Goal: Information Seeking & Learning: Learn about a topic

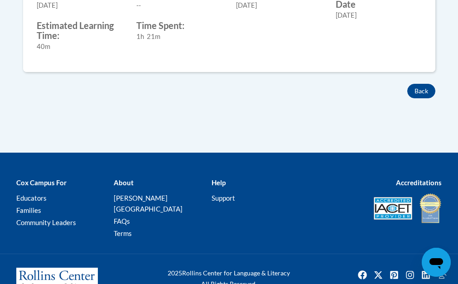
scroll to position [555, 0]
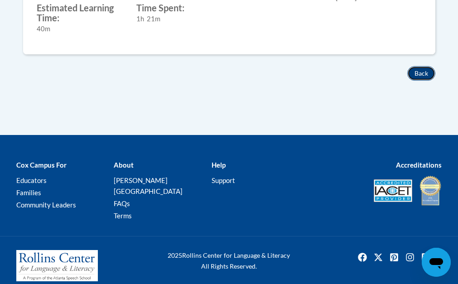
click at [425, 73] on button "Back" at bounding box center [421, 73] width 28 height 14
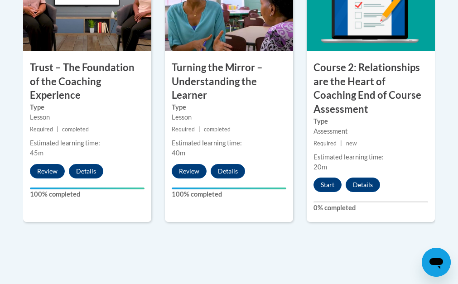
scroll to position [646, 0]
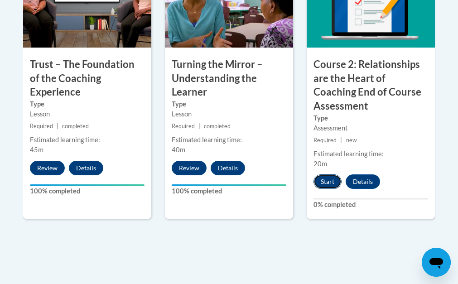
click at [333, 184] on button "Start" at bounding box center [328, 181] width 28 height 14
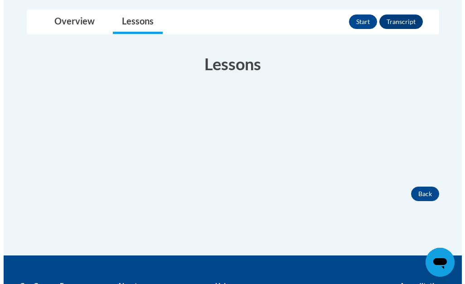
scroll to position [173, 0]
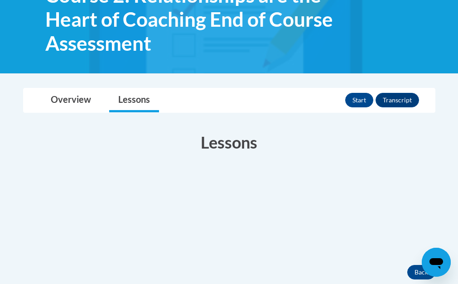
click at [221, 148] on h3 "Lessons" at bounding box center [229, 142] width 412 height 23
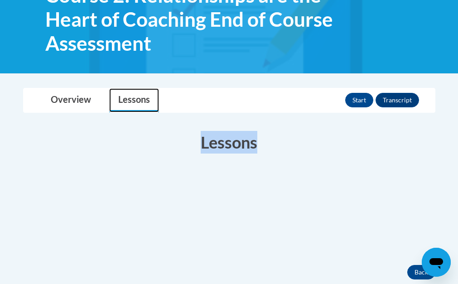
click at [135, 100] on link "Lessons" at bounding box center [134, 100] width 50 height 24
drag, startPoint x: 135, startPoint y: 100, endPoint x: 143, endPoint y: 112, distance: 14.3
click at [143, 112] on link "Lessons" at bounding box center [134, 100] width 50 height 24
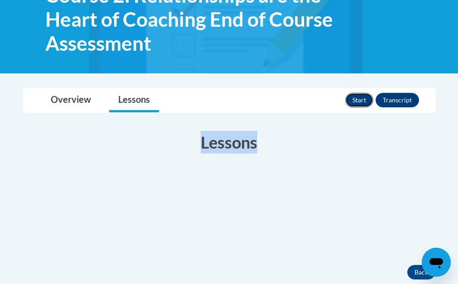
click at [362, 103] on button "Start" at bounding box center [359, 100] width 28 height 14
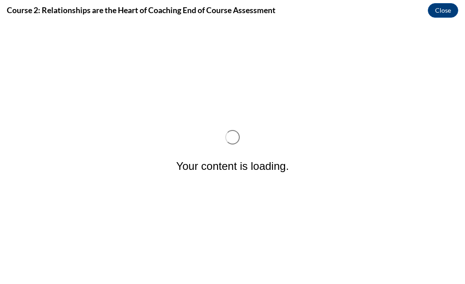
scroll to position [0, 0]
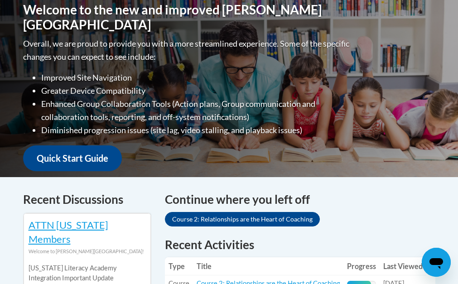
scroll to position [296, 0]
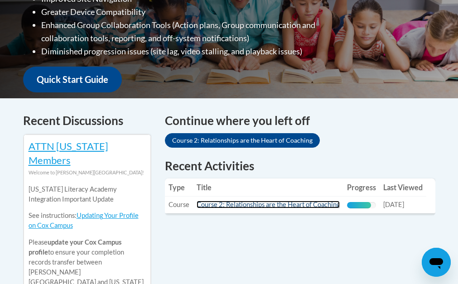
click at [319, 206] on link "Course 2: Relationships are the Heart of Coaching" at bounding box center [268, 205] width 143 height 8
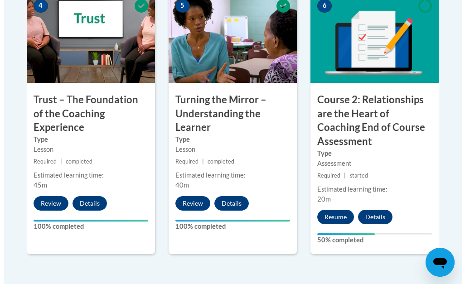
scroll to position [616, 0]
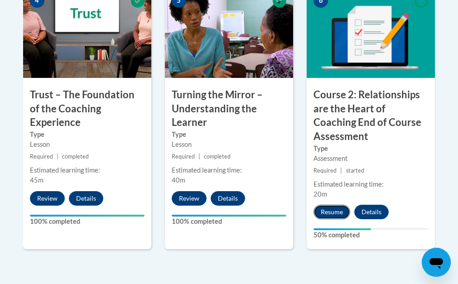
click at [330, 211] on button "Resume" at bounding box center [332, 212] width 37 height 14
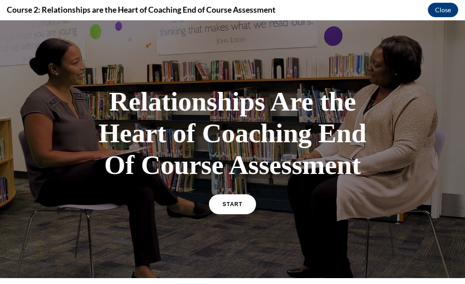
scroll to position [0, 0]
click at [232, 208] on span "START" at bounding box center [232, 204] width 21 height 7
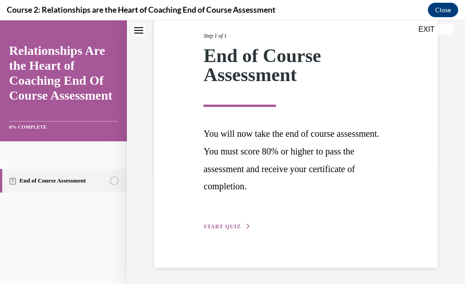
scroll to position [117, 0]
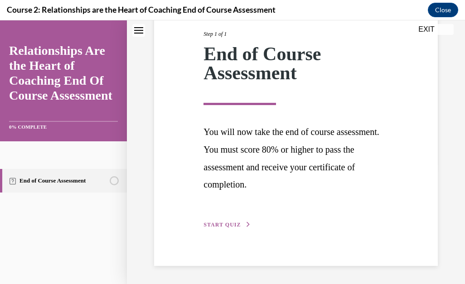
click at [225, 225] on span "START QUIZ" at bounding box center [221, 225] width 37 height 6
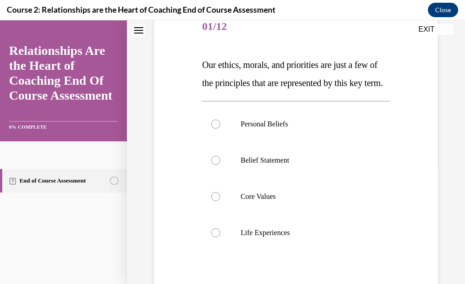
scroll to position [101, 0]
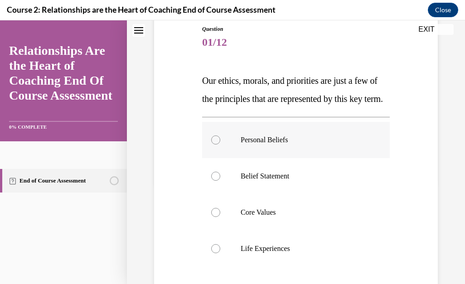
click at [214, 145] on div at bounding box center [215, 139] width 9 height 9
click at [214, 145] on input "Personal Beliefs" at bounding box center [215, 139] width 9 height 9
radio input "true"
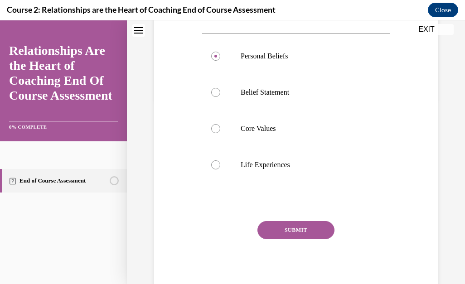
scroll to position [186, 0]
click at [313, 238] on button "SUBMIT" at bounding box center [295, 229] width 77 height 18
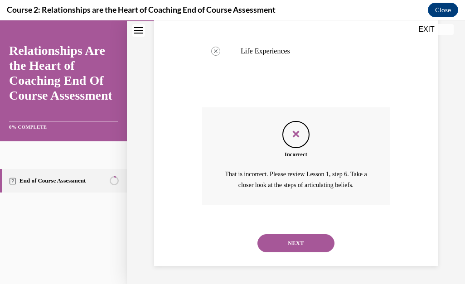
scroll to position [317, 0]
click at [304, 245] on button "NEXT" at bounding box center [295, 243] width 77 height 18
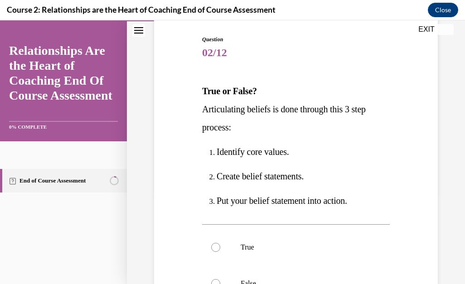
scroll to position [109, 0]
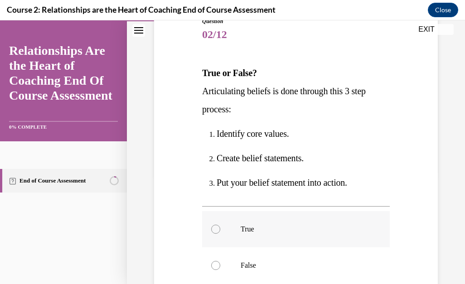
click at [216, 230] on div at bounding box center [215, 229] width 9 height 9
click at [216, 230] on input "True" at bounding box center [215, 229] width 9 height 9
radio input "true"
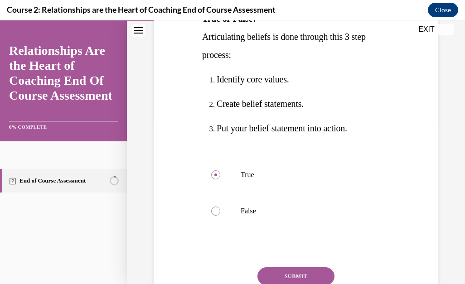
scroll to position [181, 0]
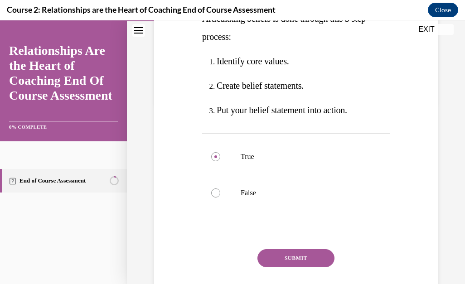
click at [316, 259] on button "SUBMIT" at bounding box center [295, 258] width 77 height 18
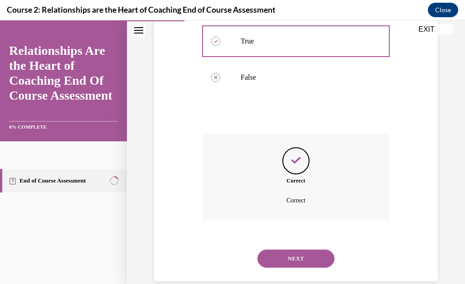
scroll to position [312, 0]
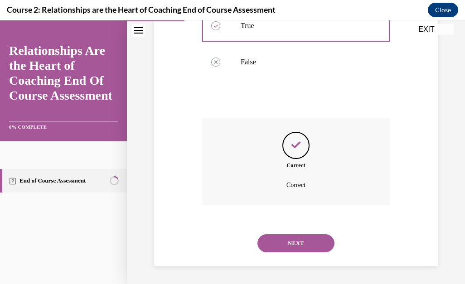
click at [313, 247] on button "NEXT" at bounding box center [295, 243] width 77 height 18
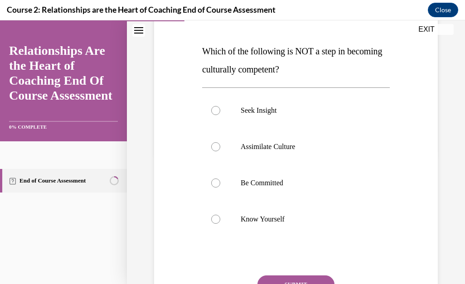
scroll to position [133, 0]
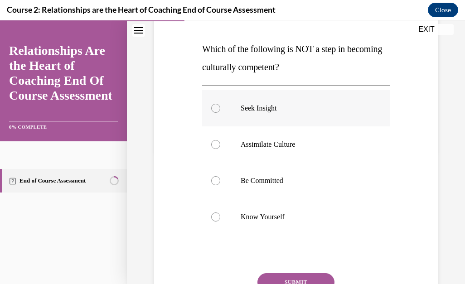
click at [215, 108] on div at bounding box center [215, 108] width 9 height 9
click at [215, 108] on input "Seek Insight" at bounding box center [215, 108] width 9 height 9
radio input "true"
click at [283, 278] on button "SUBMIT" at bounding box center [295, 282] width 77 height 18
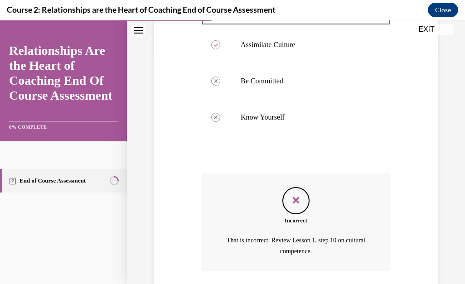
scroll to position [299, 0]
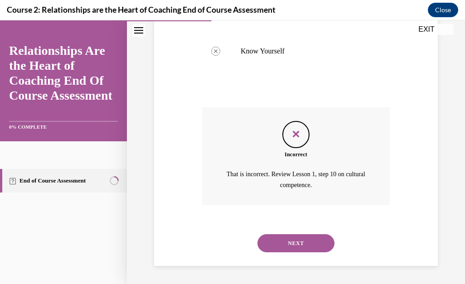
click at [295, 240] on button "NEXT" at bounding box center [295, 243] width 77 height 18
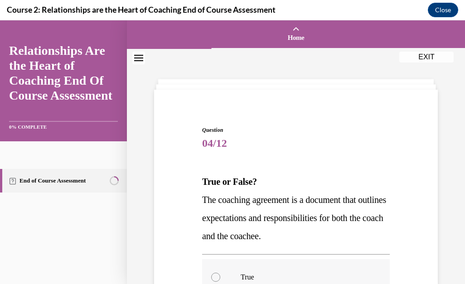
click at [213, 275] on div at bounding box center [215, 277] width 9 height 9
click at [213, 275] on input "True" at bounding box center [215, 277] width 9 height 9
radio input "true"
click at [213, 275] on div at bounding box center [215, 277] width 9 height 9
click at [213, 275] on input "True" at bounding box center [215, 277] width 9 height 9
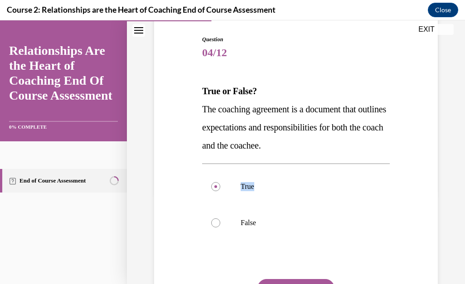
scroll to position [133, 0]
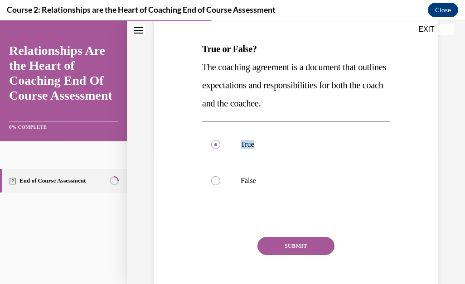
click at [305, 241] on button "SUBMIT" at bounding box center [295, 246] width 77 height 18
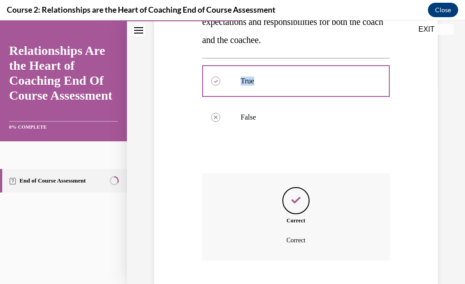
scroll to position [251, 0]
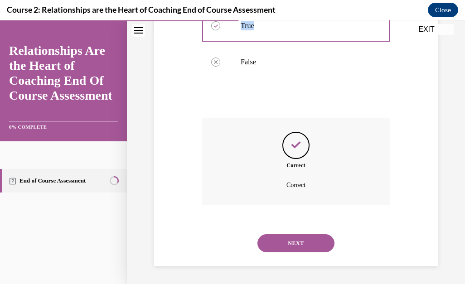
click at [303, 244] on button "NEXT" at bounding box center [295, 243] width 77 height 18
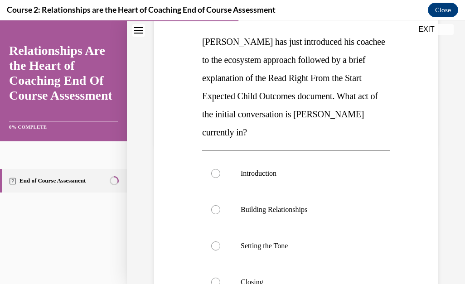
scroll to position [145, 0]
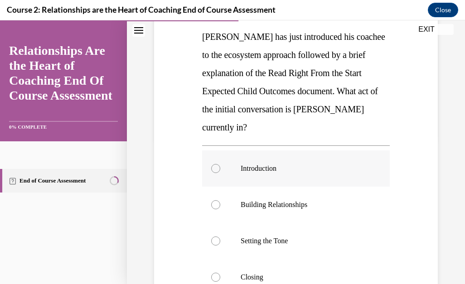
click at [215, 164] on div at bounding box center [215, 168] width 9 height 9
click at [215, 164] on input "Introduction" at bounding box center [215, 168] width 9 height 9
radio input "true"
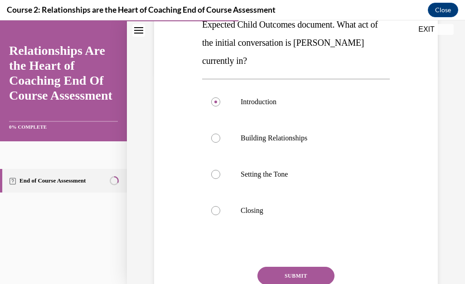
scroll to position [217, 0]
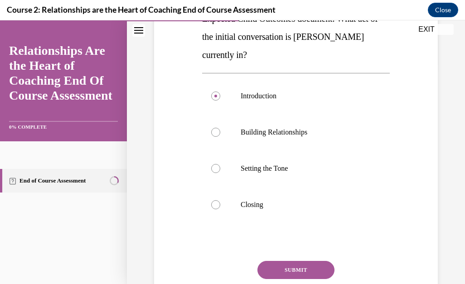
click at [315, 261] on button "SUBMIT" at bounding box center [295, 270] width 77 height 18
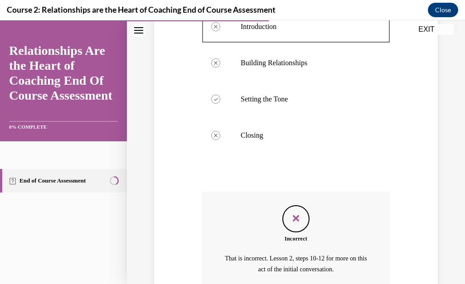
scroll to position [353, 0]
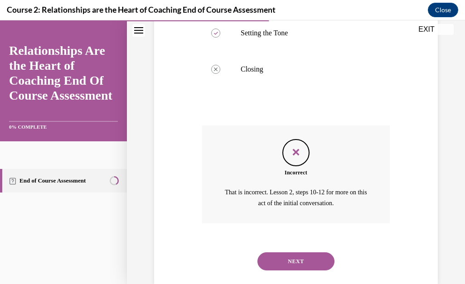
click at [316, 252] on button "NEXT" at bounding box center [295, 261] width 77 height 18
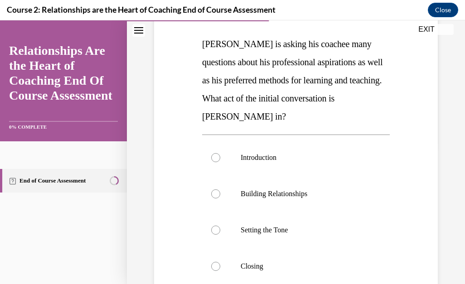
scroll to position [139, 0]
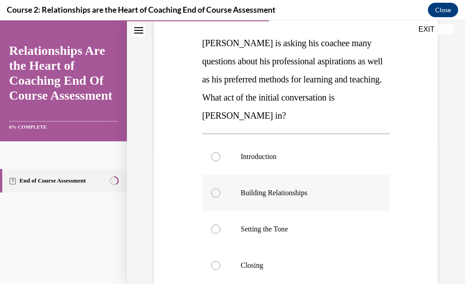
click at [214, 194] on div at bounding box center [215, 192] width 9 height 9
click at [214, 194] on input "Building Relationships" at bounding box center [215, 192] width 9 height 9
radio input "true"
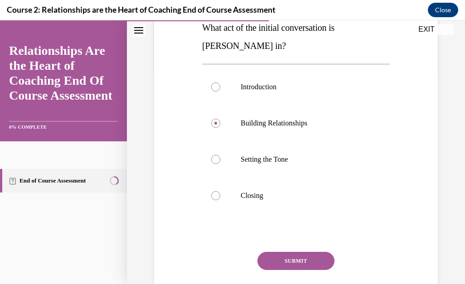
scroll to position [211, 0]
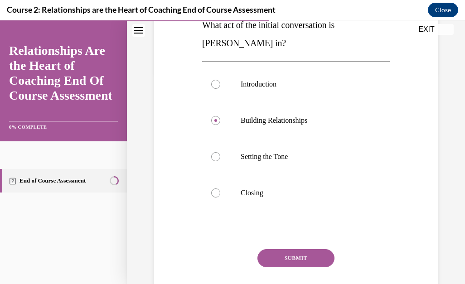
click at [302, 259] on button "SUBMIT" at bounding box center [295, 258] width 77 height 18
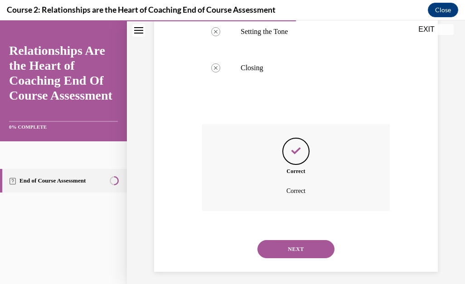
scroll to position [342, 0]
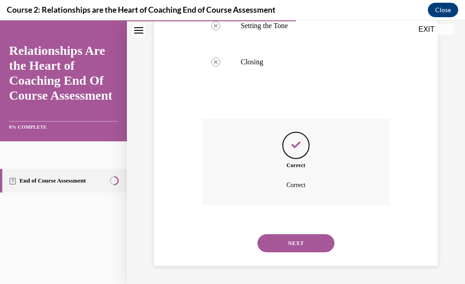
click at [280, 248] on button "NEXT" at bounding box center [295, 243] width 77 height 18
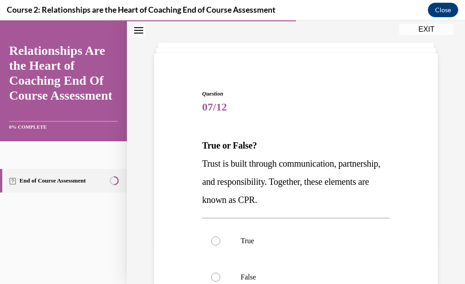
scroll to position [54, 0]
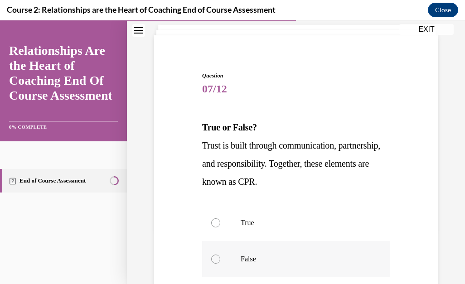
click at [213, 259] on div at bounding box center [215, 259] width 9 height 9
click at [213, 259] on input "False" at bounding box center [215, 259] width 9 height 9
radio input "true"
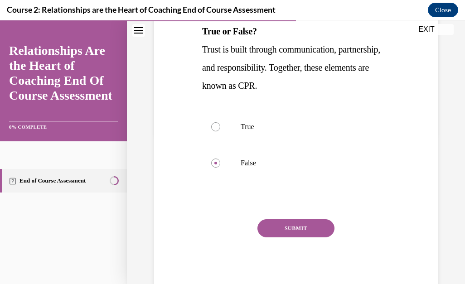
scroll to position [150, 0]
click at [291, 225] on button "SUBMIT" at bounding box center [295, 229] width 77 height 18
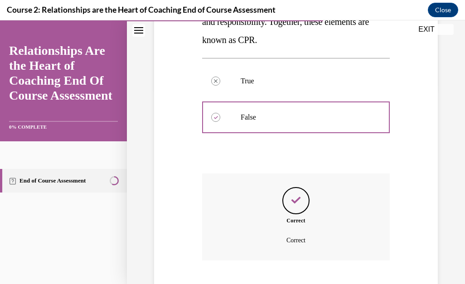
scroll to position [251, 0]
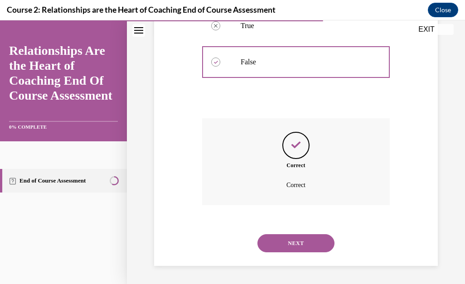
click at [309, 243] on button "NEXT" at bounding box center [295, 243] width 77 height 18
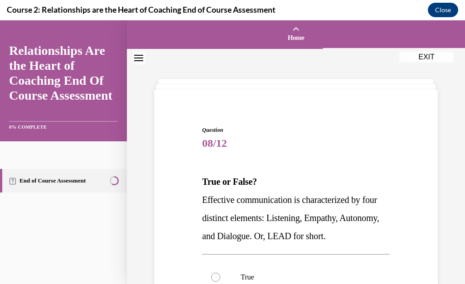
click at [349, 219] on span "Effective communication is characterized by four distinct elements: Listening, …" at bounding box center [290, 218] width 177 height 46
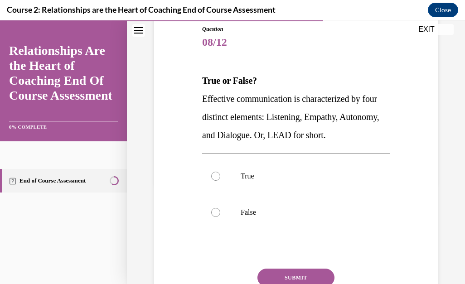
scroll to position [102, 0]
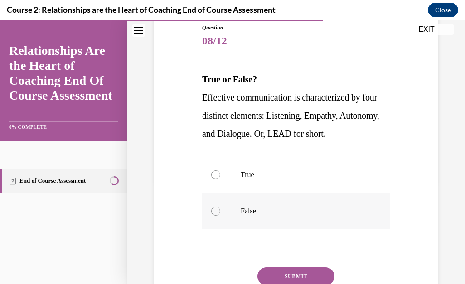
click at [213, 212] on div at bounding box center [215, 211] width 9 height 9
click at [213, 212] on input "False" at bounding box center [215, 211] width 9 height 9
radio input "true"
click at [285, 276] on button "SUBMIT" at bounding box center [295, 276] width 77 height 18
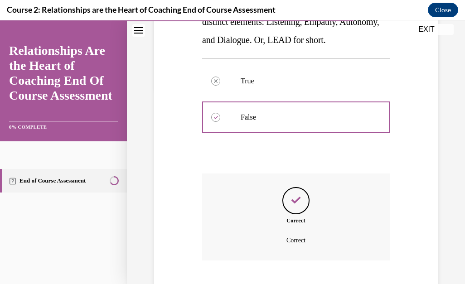
scroll to position [251, 0]
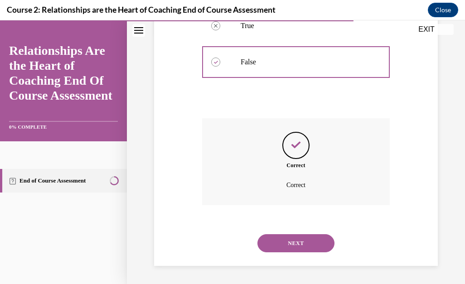
click at [294, 244] on button "NEXT" at bounding box center [295, 243] width 77 height 18
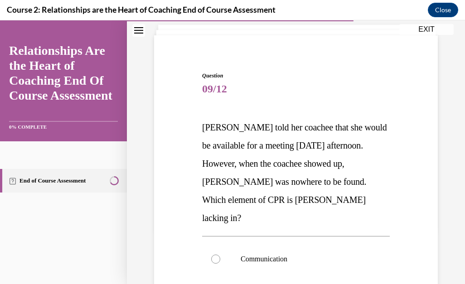
scroll to position [72, 0]
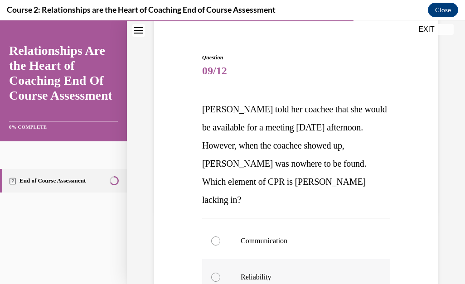
click at [213, 273] on div at bounding box center [215, 277] width 9 height 9
click at [213, 273] on input "Reliability" at bounding box center [215, 277] width 9 height 9
radio input "true"
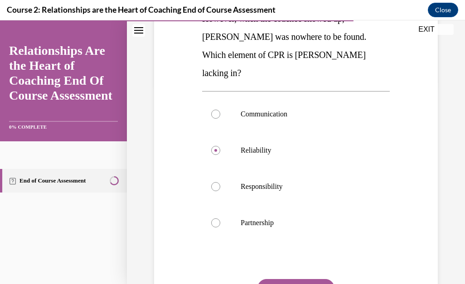
scroll to position [217, 0]
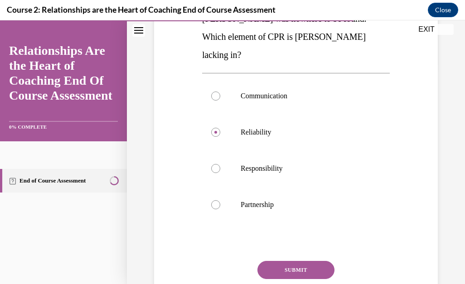
click at [315, 261] on button "SUBMIT" at bounding box center [295, 270] width 77 height 18
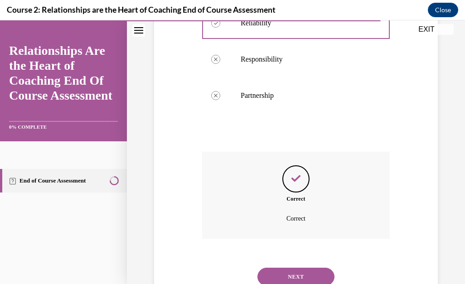
scroll to position [342, 0]
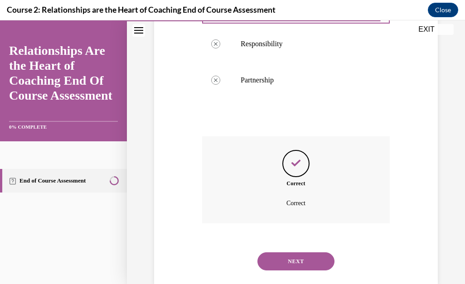
click at [315, 252] on button "NEXT" at bounding box center [295, 261] width 77 height 18
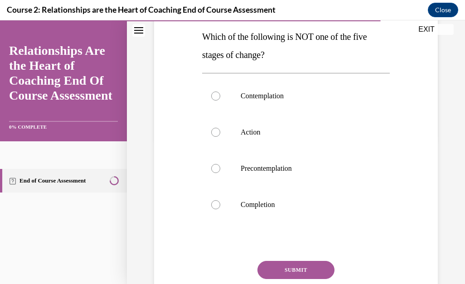
scroll to position [163, 0]
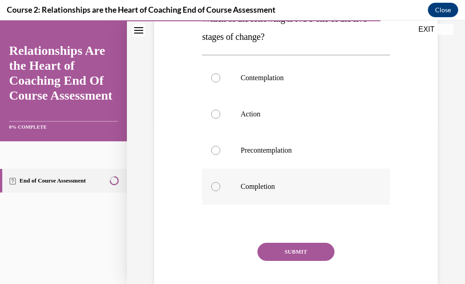
click at [213, 187] on div at bounding box center [215, 186] width 9 height 9
click at [213, 187] on input "Completion" at bounding box center [215, 186] width 9 height 9
radio input "true"
click at [276, 247] on button "SUBMIT" at bounding box center [295, 252] width 77 height 18
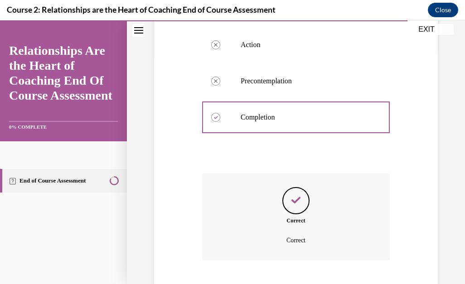
scroll to position [288, 0]
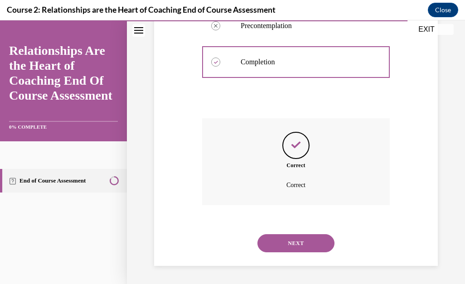
click at [300, 249] on button "NEXT" at bounding box center [295, 243] width 77 height 18
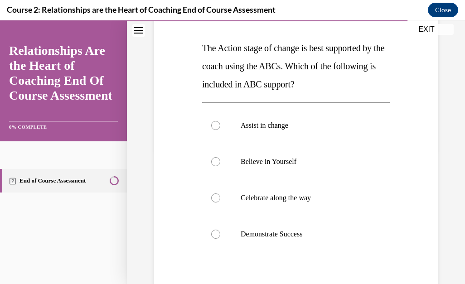
scroll to position [139, 0]
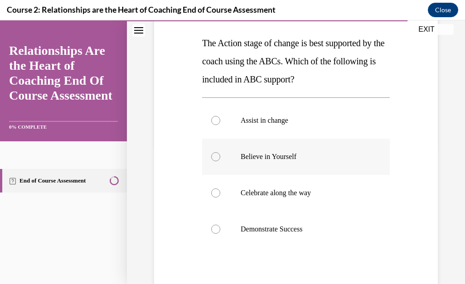
click at [213, 158] on div at bounding box center [215, 156] width 9 height 9
click at [213, 158] on input "Believe in Yourself" at bounding box center [215, 156] width 9 height 9
radio input "true"
click at [214, 158] on icon at bounding box center [215, 156] width 3 height 3
click at [213, 158] on input "Believe in Yourself" at bounding box center [215, 156] width 9 height 9
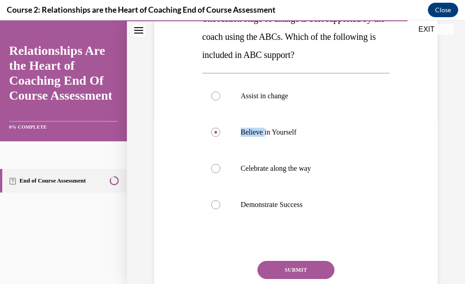
scroll to position [181, 0]
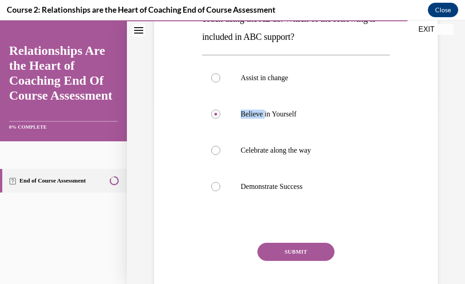
click at [322, 249] on button "SUBMIT" at bounding box center [295, 252] width 77 height 18
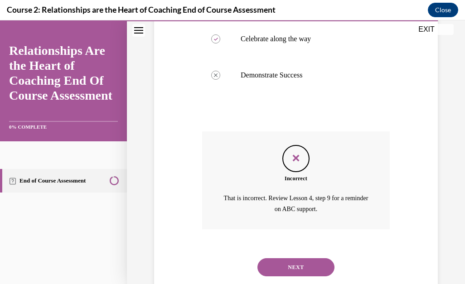
scroll to position [317, 0]
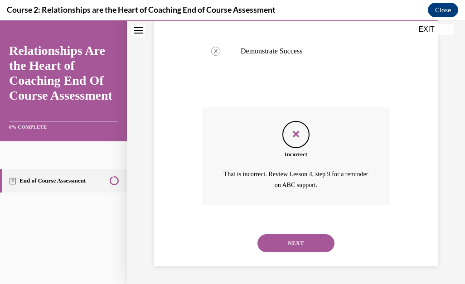
click at [322, 248] on button "NEXT" at bounding box center [295, 243] width 77 height 18
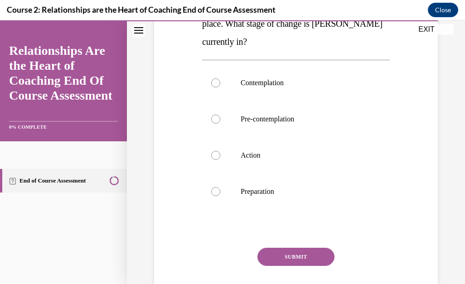
scroll to position [236, 0]
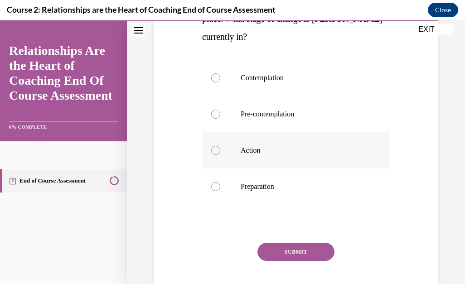
click at [215, 150] on div at bounding box center [215, 150] width 9 height 9
click at [215, 150] on input "Action" at bounding box center [215, 150] width 9 height 9
radio input "true"
click at [294, 247] on button "SUBMIT" at bounding box center [295, 252] width 77 height 18
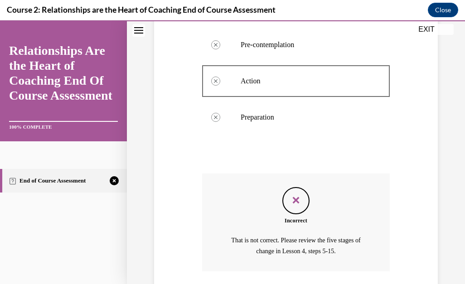
scroll to position [371, 0]
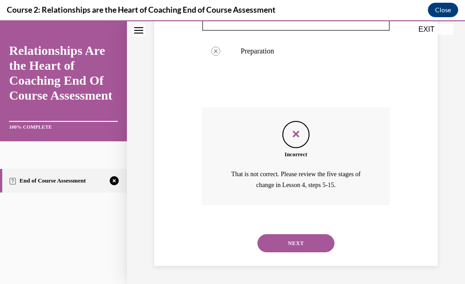
click at [294, 247] on button "NEXT" at bounding box center [295, 243] width 77 height 18
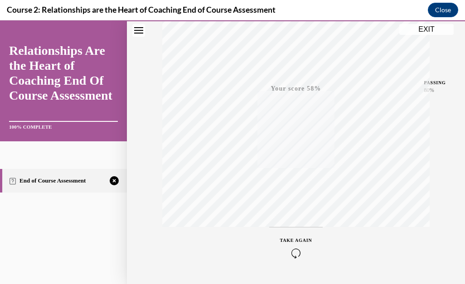
scroll to position [178, 0]
click at [291, 252] on icon "button" at bounding box center [296, 252] width 32 height 10
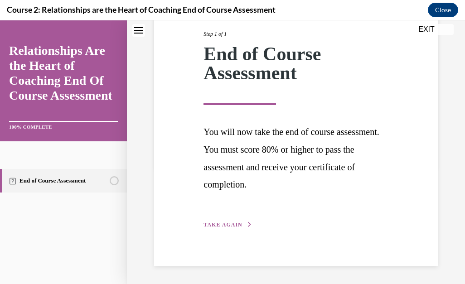
scroll to position [117, 0]
click at [228, 225] on span "TAKE AGAIN" at bounding box center [222, 225] width 39 height 6
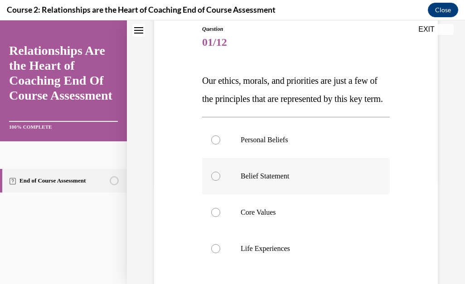
click at [221, 194] on label "Belief Statement" at bounding box center [296, 176] width 188 height 36
click at [220, 181] on input "Belief Statement" at bounding box center [215, 176] width 9 height 9
radio input "true"
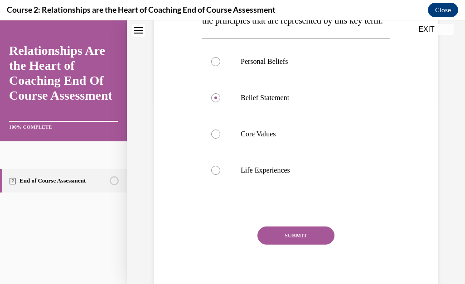
scroll to position [185, 0]
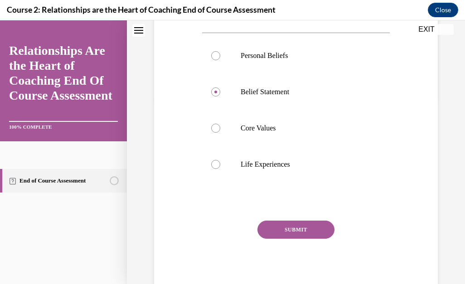
click at [319, 239] on button "SUBMIT" at bounding box center [295, 230] width 77 height 18
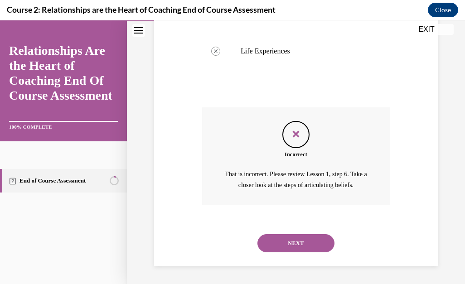
scroll to position [317, 0]
click at [319, 247] on button "NEXT" at bounding box center [295, 243] width 77 height 18
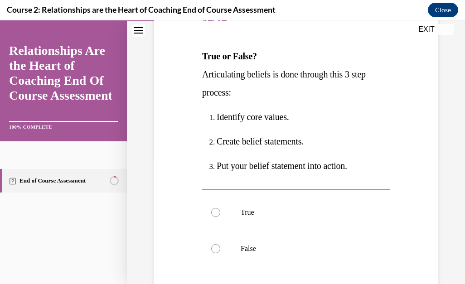
scroll to position [127, 0]
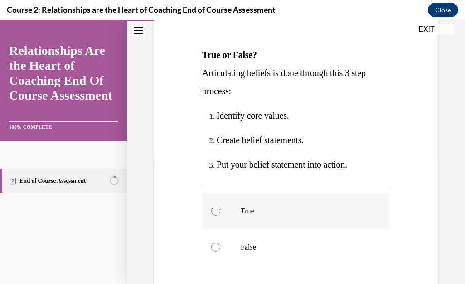
click at [212, 212] on div at bounding box center [215, 211] width 9 height 9
click at [212, 212] on input "True" at bounding box center [215, 211] width 9 height 9
radio input "true"
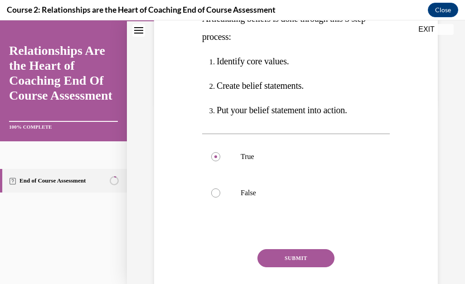
scroll to position [187, 0]
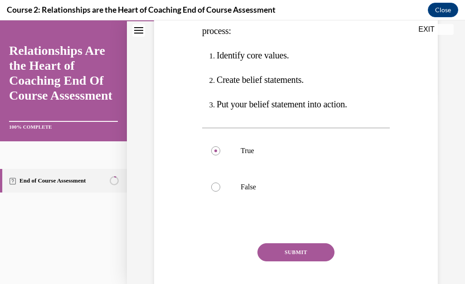
click at [307, 257] on button "SUBMIT" at bounding box center [295, 252] width 77 height 18
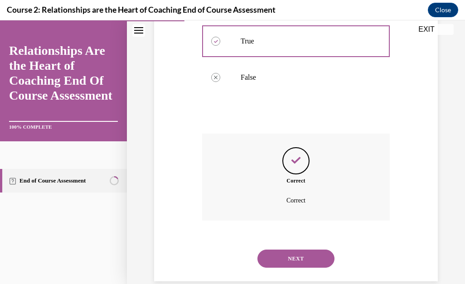
scroll to position [312, 0]
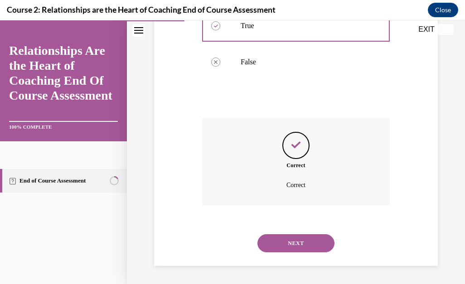
click at [324, 246] on button "NEXT" at bounding box center [295, 243] width 77 height 18
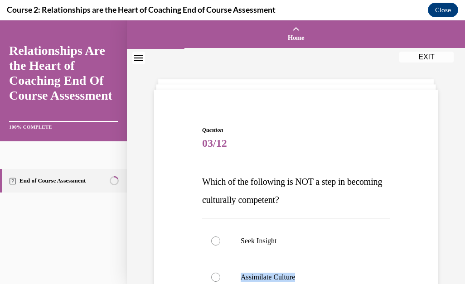
drag, startPoint x: 324, startPoint y: 246, endPoint x: 430, endPoint y: 265, distance: 107.9
click at [430, 265] on div "Question 03/12 Which of the following is NOT a step in becoming culturally comp…" at bounding box center [296, 289] width 288 height 381
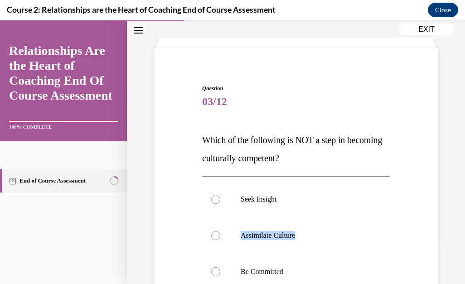
scroll to position [60, 0]
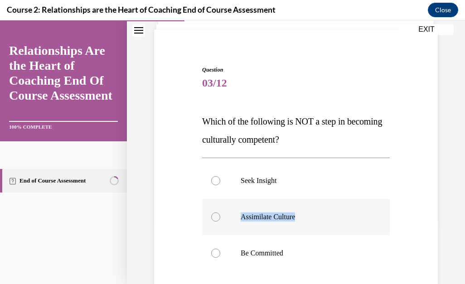
click at [214, 218] on div at bounding box center [215, 216] width 9 height 9
click at [214, 218] on input "Assimilate Culture" at bounding box center [215, 216] width 9 height 9
radio input "true"
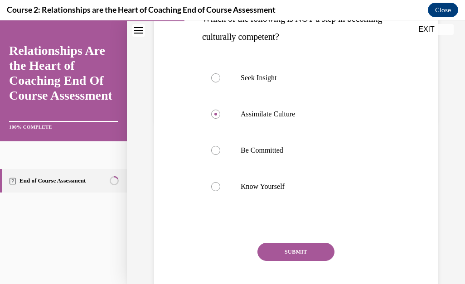
scroll to position [214, 0]
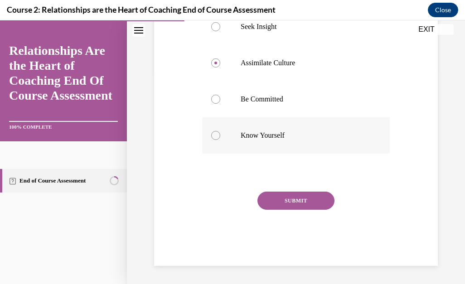
click at [216, 136] on div at bounding box center [215, 135] width 9 height 9
click at [216, 136] on input "Know Yourself" at bounding box center [215, 135] width 9 height 9
radio input "true"
click at [299, 199] on button "SUBMIT" at bounding box center [295, 201] width 77 height 18
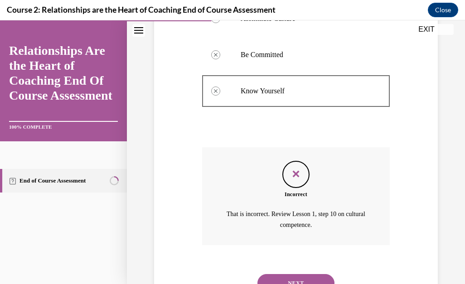
scroll to position [299, 0]
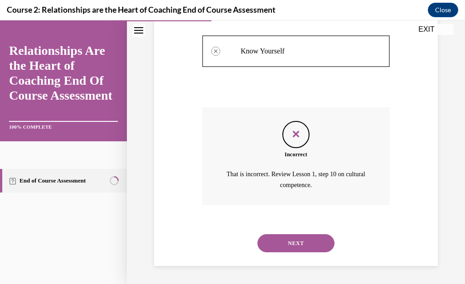
click at [272, 245] on button "NEXT" at bounding box center [295, 243] width 77 height 18
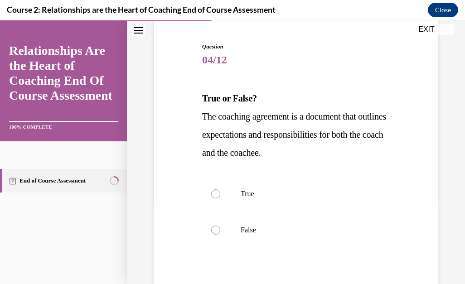
scroll to position [84, 0]
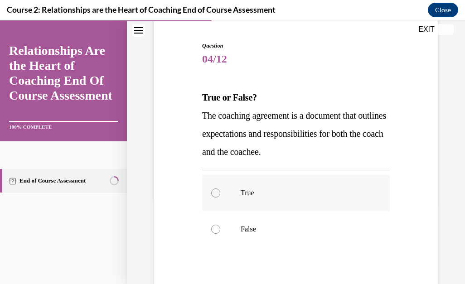
click at [216, 193] on div at bounding box center [215, 192] width 9 height 9
click at [216, 193] on input "True" at bounding box center [215, 192] width 9 height 9
radio input "true"
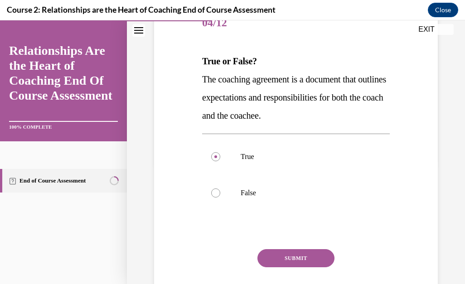
scroll to position [139, 0]
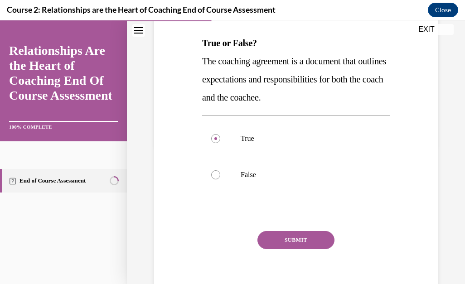
click at [276, 241] on button "SUBMIT" at bounding box center [295, 240] width 77 height 18
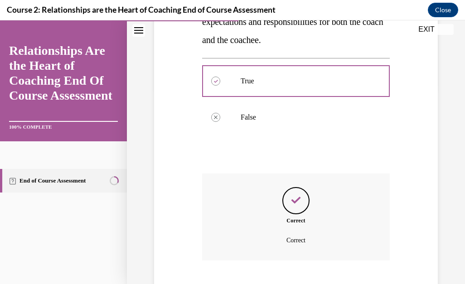
scroll to position [251, 0]
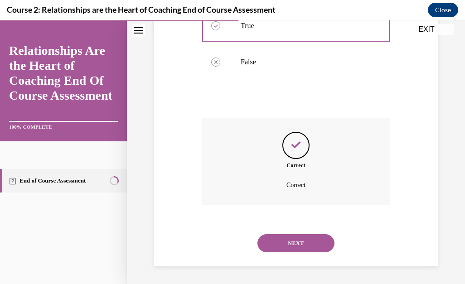
click at [290, 239] on button "NEXT" at bounding box center [295, 243] width 77 height 18
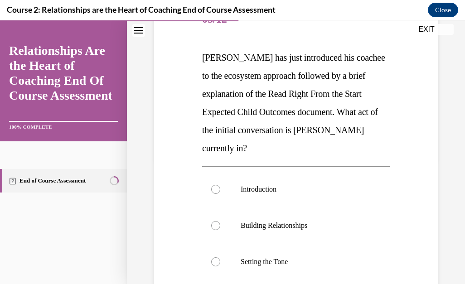
scroll to position [127, 0]
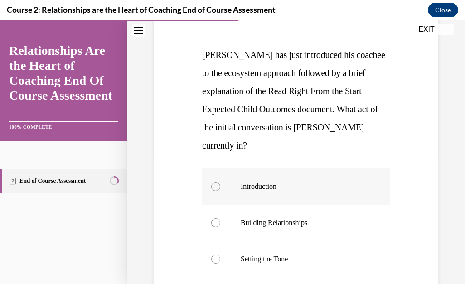
click at [212, 182] on div at bounding box center [215, 186] width 9 height 9
click at [212, 182] on input "Introduction" at bounding box center [215, 186] width 9 height 9
radio input "true"
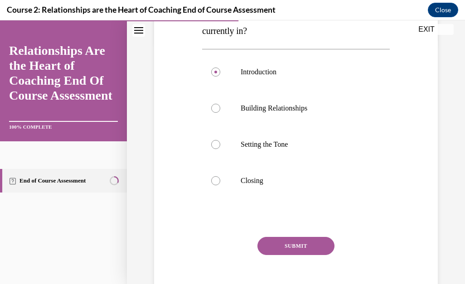
scroll to position [248, 0]
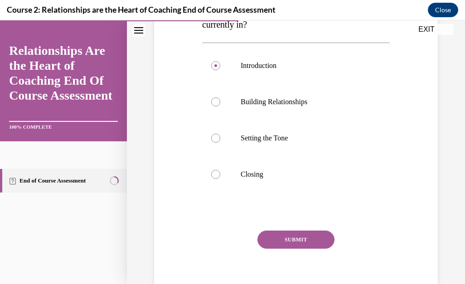
click at [293, 231] on button "SUBMIT" at bounding box center [295, 240] width 77 height 18
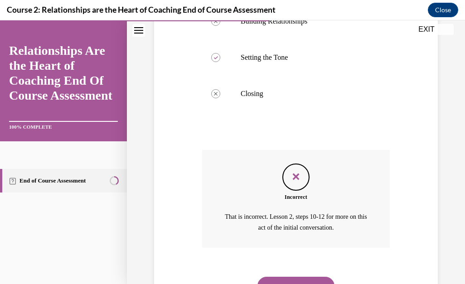
scroll to position [353, 0]
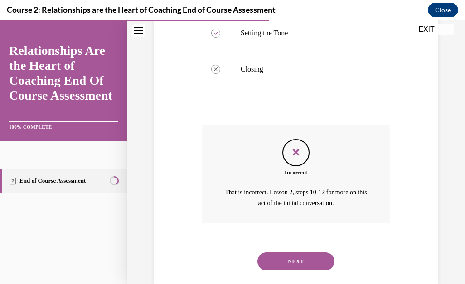
click at [286, 252] on button "NEXT" at bounding box center [295, 261] width 77 height 18
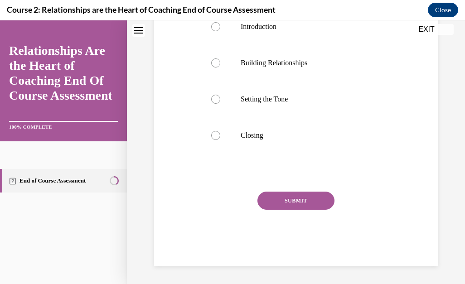
scroll to position [0, 0]
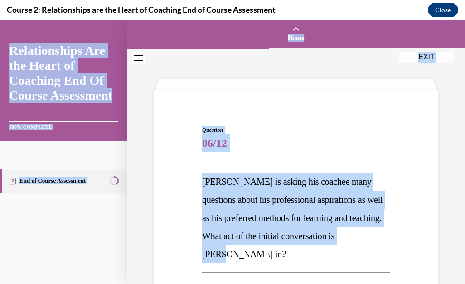
drag, startPoint x: 286, startPoint y: 248, endPoint x: 476, endPoint y: 251, distance: 190.3
click at [458, 251] on html "SKIP TO STEP Audio transcript EXIT Relationships Are the Heart of Coaching End …" at bounding box center [232, 152] width 465 height 264
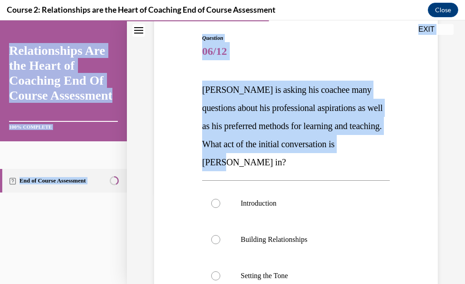
scroll to position [109, 0]
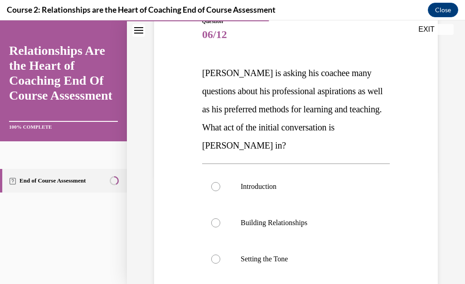
click at [393, 236] on div "Question 06/12 Sampson is asking his coachee many questions about his professio…" at bounding box center [296, 208] width 288 height 436
click at [213, 222] on div at bounding box center [215, 222] width 9 height 9
click at [213, 222] on input "Building Relationships" at bounding box center [215, 222] width 9 height 9
radio input "true"
click at [457, 276] on div "Question 06/12 Sampson is asking his coachee many questions about his professio…" at bounding box center [296, 192] width 338 height 504
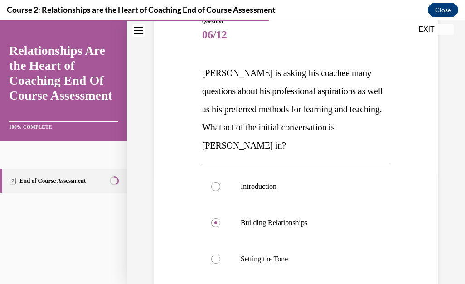
click at [457, 276] on div "Question 06/12 Sampson is asking his coachee many questions about his professio…" at bounding box center [296, 192] width 338 height 504
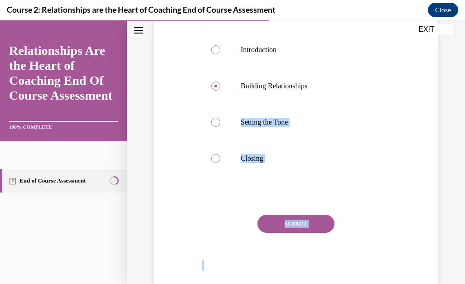
scroll to position [269, 0]
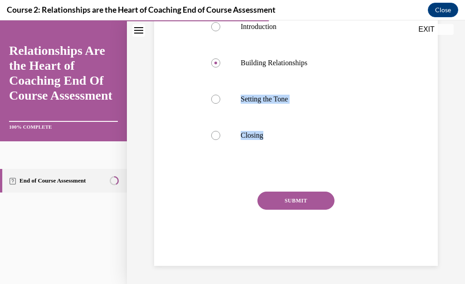
drag, startPoint x: 457, startPoint y: 276, endPoint x: 317, endPoint y: 203, distance: 158.1
click at [317, 203] on div "Question 06/12 Sampson is asking his coachee many questions about his professio…" at bounding box center [296, 32] width 338 height 504
click at [317, 203] on button "SUBMIT" at bounding box center [295, 201] width 77 height 18
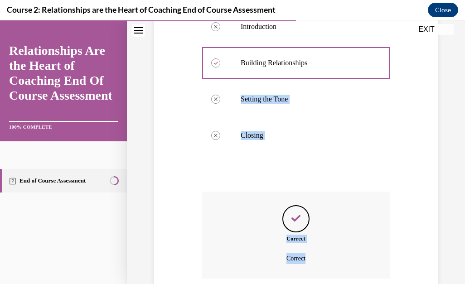
scroll to position [342, 0]
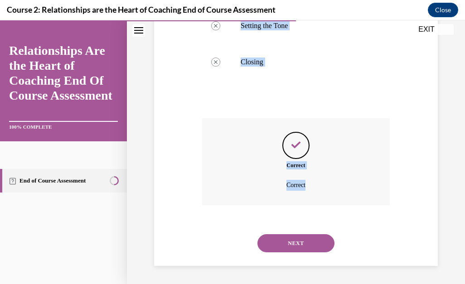
click at [287, 248] on button "NEXT" at bounding box center [295, 243] width 77 height 18
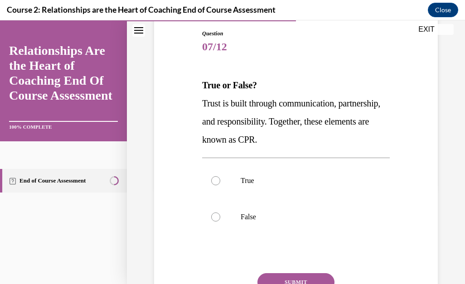
scroll to position [121, 0]
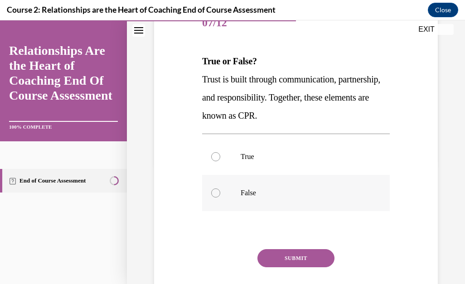
click at [215, 194] on div at bounding box center [215, 192] width 9 height 9
click at [215, 194] on input "False" at bounding box center [215, 192] width 9 height 9
radio input "true"
click at [299, 259] on button "SUBMIT" at bounding box center [295, 258] width 77 height 18
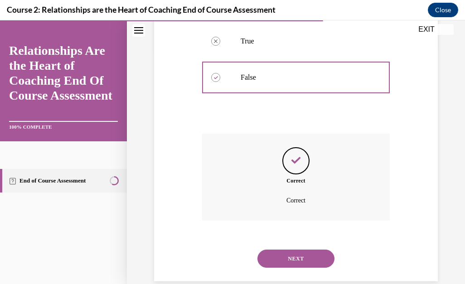
scroll to position [251, 0]
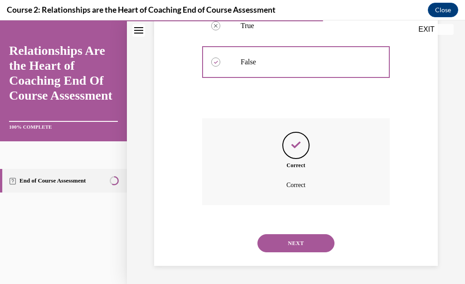
click at [308, 244] on button "NEXT" at bounding box center [295, 243] width 77 height 18
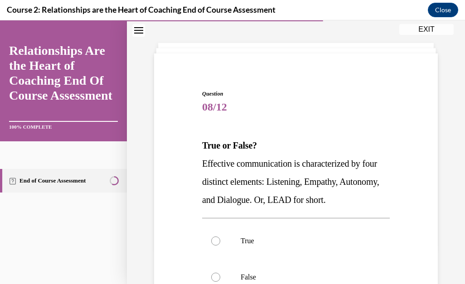
scroll to position [54, 0]
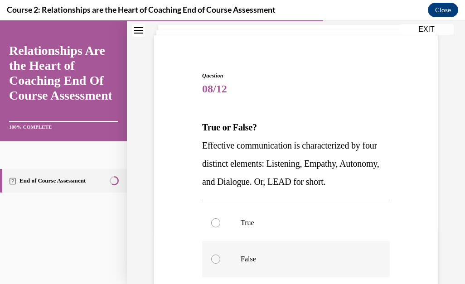
click at [212, 260] on div at bounding box center [215, 259] width 9 height 9
click at [212, 260] on input "False" at bounding box center [215, 259] width 9 height 9
radio input "true"
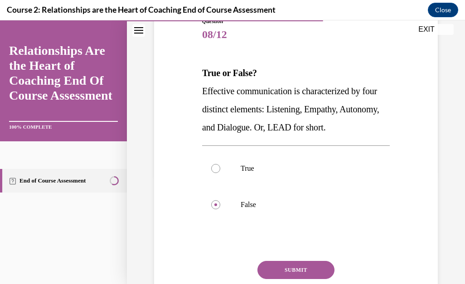
scroll to position [127, 0]
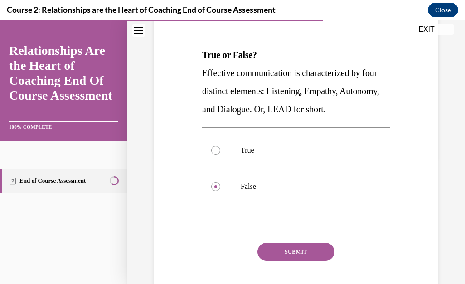
click at [324, 252] on button "SUBMIT" at bounding box center [295, 252] width 77 height 18
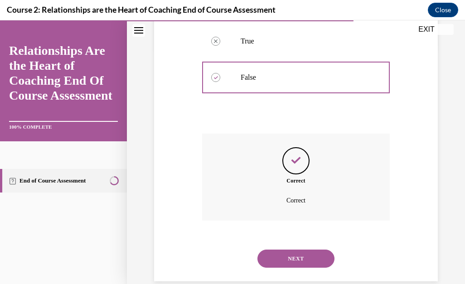
scroll to position [251, 0]
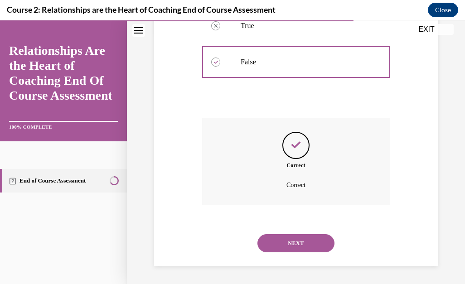
click at [316, 241] on button "NEXT" at bounding box center [295, 243] width 77 height 18
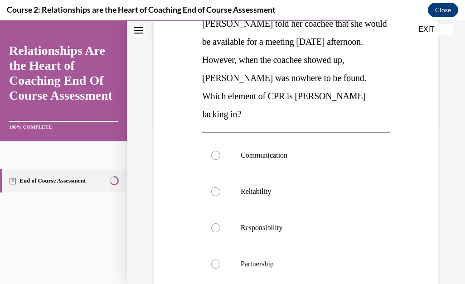
scroll to position [163, 0]
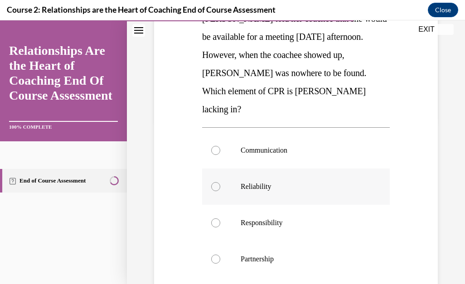
click at [214, 182] on div at bounding box center [215, 186] width 9 height 9
click at [214, 182] on input "Reliability" at bounding box center [215, 186] width 9 height 9
radio input "true"
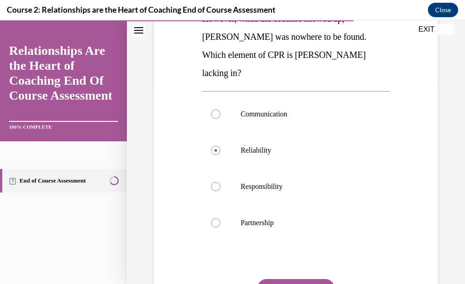
scroll to position [269, 0]
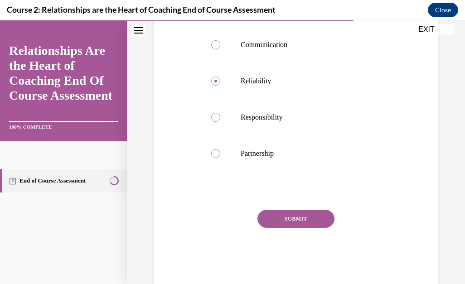
click at [321, 210] on button "SUBMIT" at bounding box center [295, 219] width 77 height 18
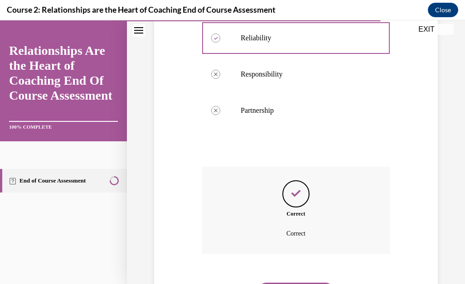
scroll to position [342, 0]
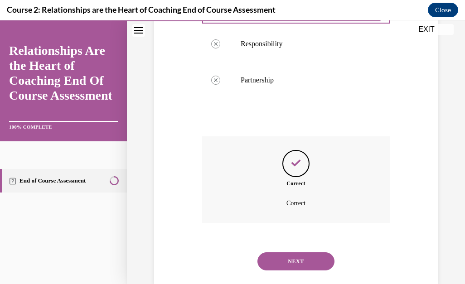
click at [299, 252] on button "NEXT" at bounding box center [295, 261] width 77 height 18
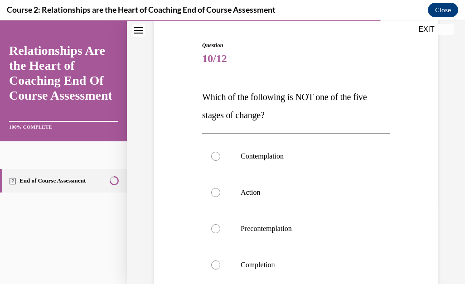
scroll to position [103, 0]
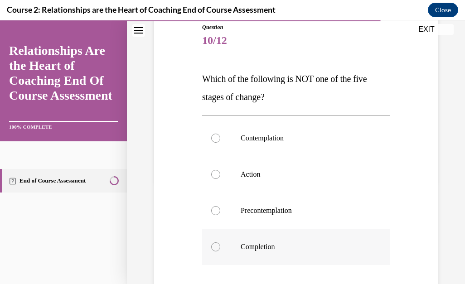
click at [212, 247] on div at bounding box center [215, 246] width 9 height 9
click at [212, 247] on input "Completion" at bounding box center [215, 246] width 9 height 9
radio input "true"
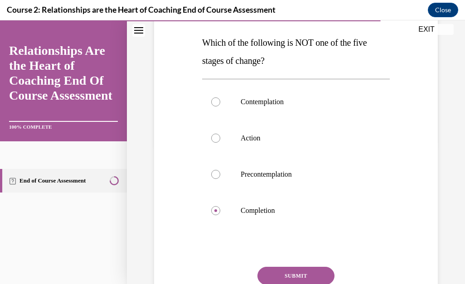
scroll to position [214, 0]
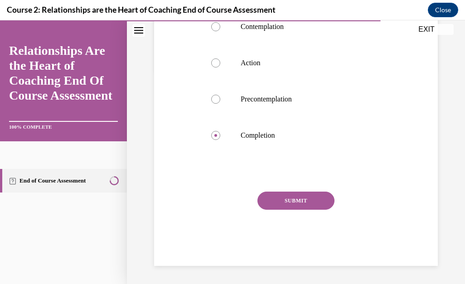
click at [306, 199] on button "SUBMIT" at bounding box center [295, 201] width 77 height 18
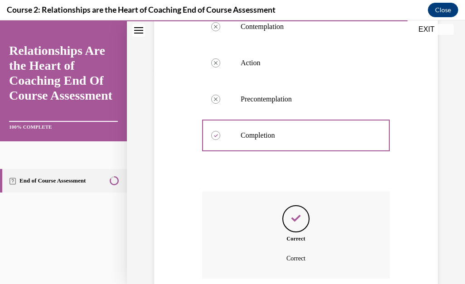
scroll to position [288, 0]
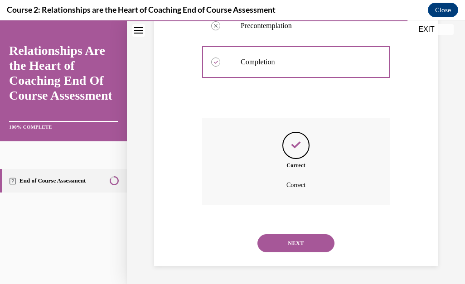
click at [292, 241] on button "NEXT" at bounding box center [295, 243] width 77 height 18
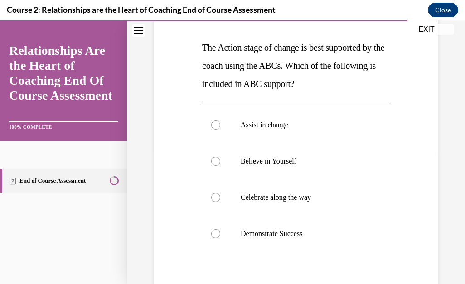
scroll to position [145, 0]
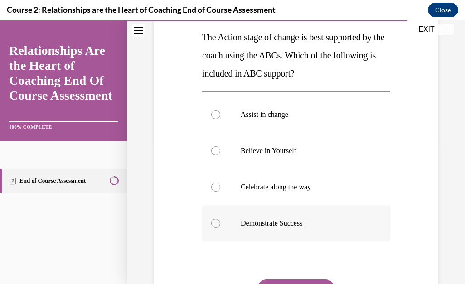
click at [213, 224] on div at bounding box center [215, 223] width 9 height 9
click at [213, 224] on input "Demonstrate Success" at bounding box center [215, 223] width 9 height 9
radio input "true"
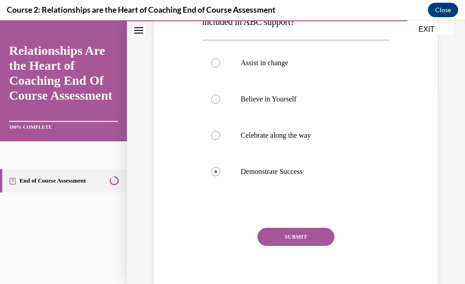
scroll to position [199, 0]
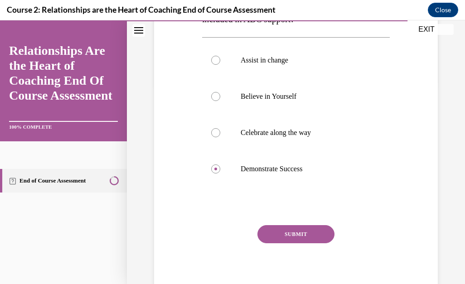
click at [314, 235] on button "SUBMIT" at bounding box center [295, 234] width 77 height 18
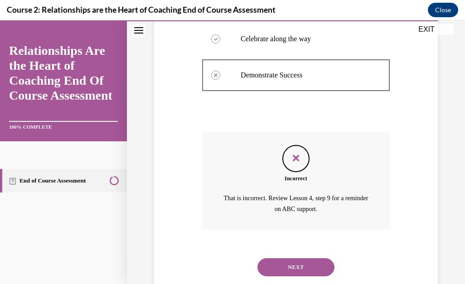
scroll to position [317, 0]
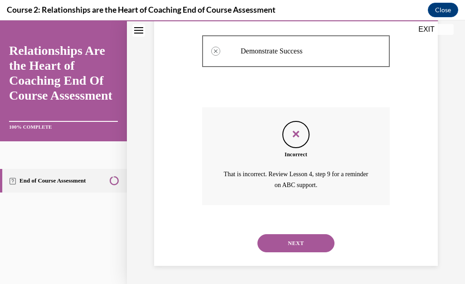
click at [308, 239] on button "NEXT" at bounding box center [295, 243] width 77 height 18
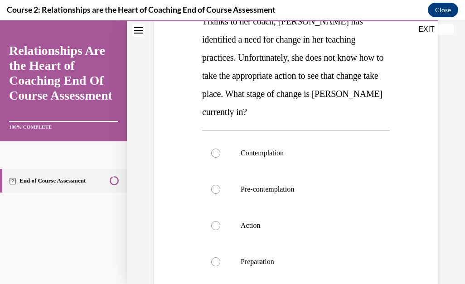
scroll to position [163, 0]
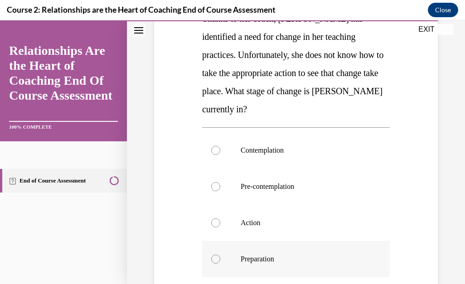
click at [212, 257] on div at bounding box center [215, 259] width 9 height 9
click at [212, 257] on input "Preparation" at bounding box center [215, 259] width 9 height 9
radio input "true"
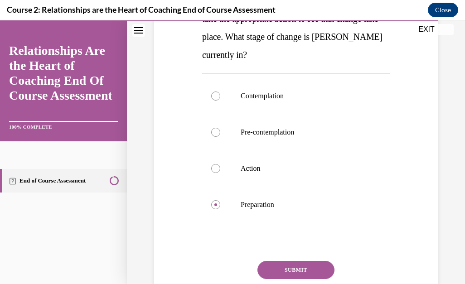
scroll to position [236, 0]
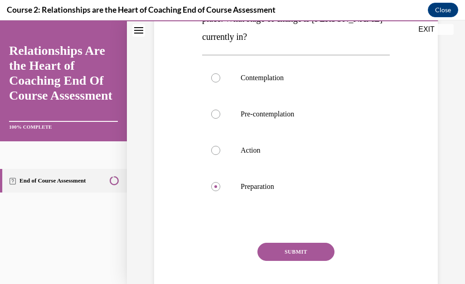
click at [294, 251] on button "SUBMIT" at bounding box center [295, 252] width 77 height 18
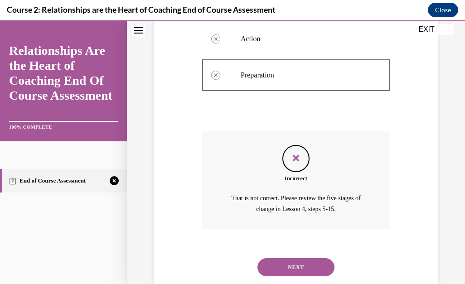
scroll to position [371, 0]
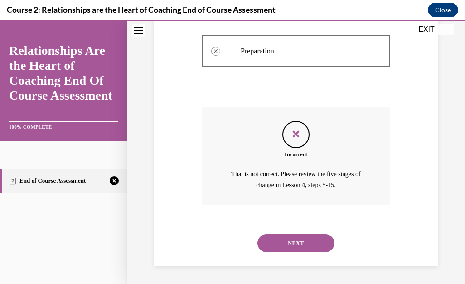
click at [294, 251] on button "NEXT" at bounding box center [295, 243] width 77 height 18
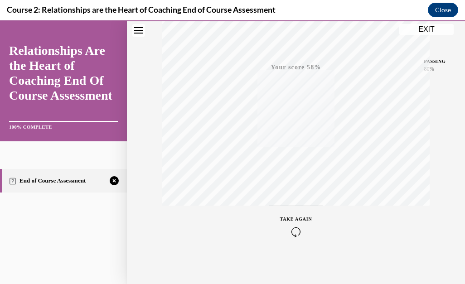
scroll to position [201, 0]
click at [291, 228] on icon "button" at bounding box center [296, 229] width 32 height 10
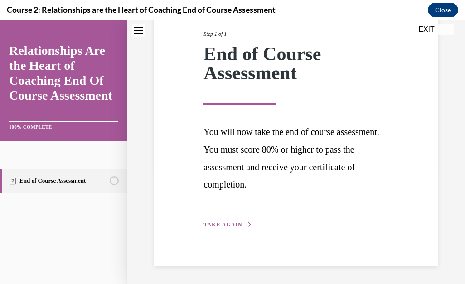
click at [241, 222] on button "TAKE AGAIN" at bounding box center [227, 225] width 48 height 8
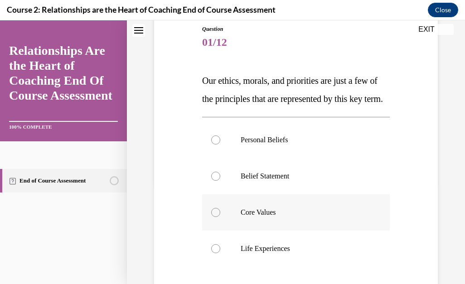
click at [213, 217] on div at bounding box center [215, 212] width 9 height 9
click at [213, 217] on input "Core Values" at bounding box center [215, 212] width 9 height 9
radio input "true"
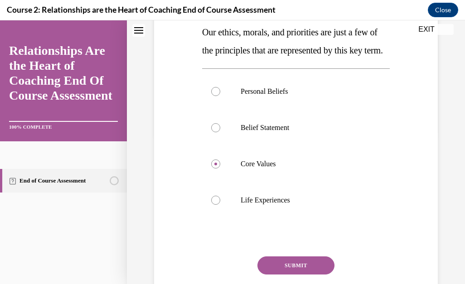
scroll to position [198, 0]
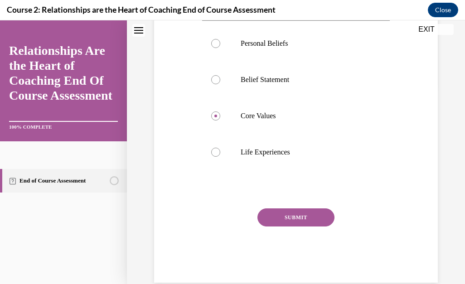
click at [323, 227] on button "SUBMIT" at bounding box center [295, 217] width 77 height 18
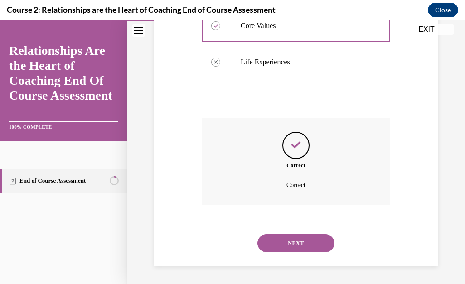
scroll to position [306, 0]
click at [455, 274] on div "Question 01/12 Our ethics, morals, and priorities are just a few of the princip…" at bounding box center [296, 22] width 338 height 523
click at [315, 242] on button "NEXT" at bounding box center [295, 243] width 77 height 18
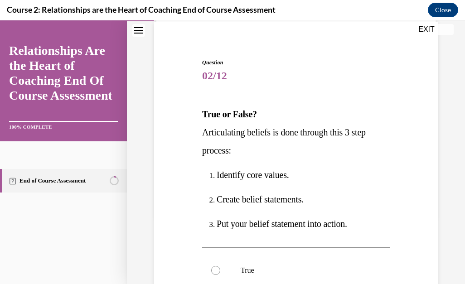
scroll to position [78, 0]
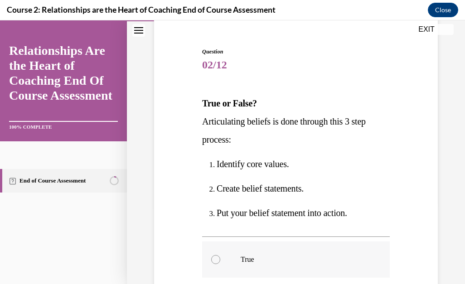
click at [213, 260] on div at bounding box center [215, 259] width 9 height 9
click at [213, 260] on input "True" at bounding box center [215, 259] width 9 height 9
radio input "true"
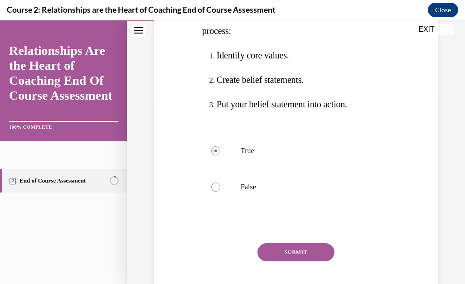
scroll to position [205, 0]
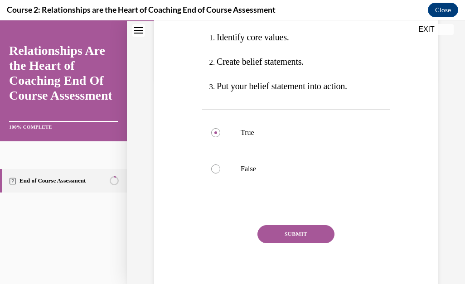
click at [284, 236] on button "SUBMIT" at bounding box center [295, 234] width 77 height 18
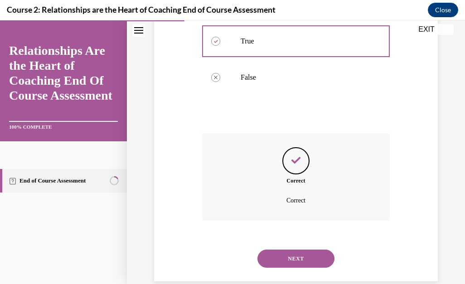
scroll to position [312, 0]
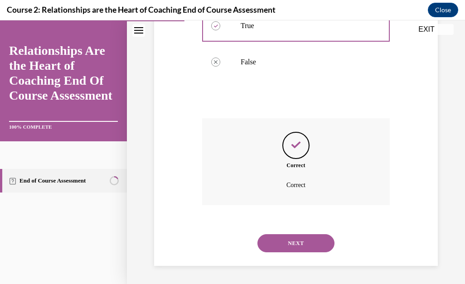
click at [285, 242] on button "NEXT" at bounding box center [295, 243] width 77 height 18
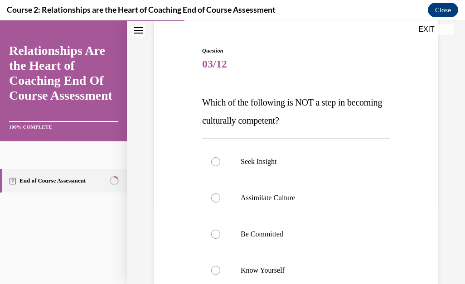
scroll to position [84, 0]
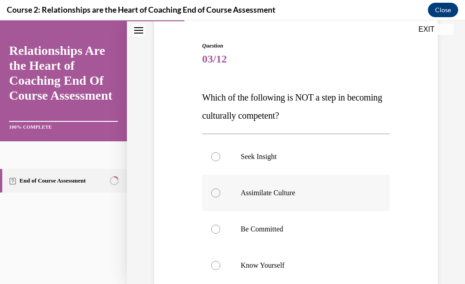
click at [213, 193] on div at bounding box center [215, 192] width 9 height 9
click at [213, 193] on input "Assimilate Culture" at bounding box center [215, 192] width 9 height 9
radio input "true"
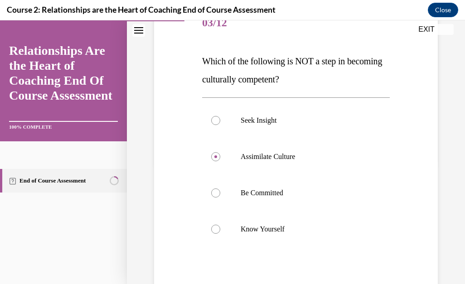
scroll to position [139, 0]
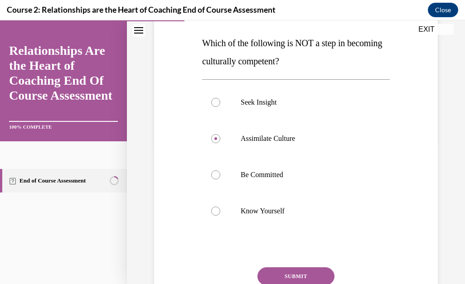
click at [321, 274] on button "SUBMIT" at bounding box center [295, 276] width 77 height 18
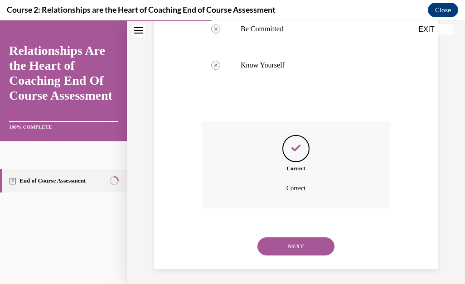
scroll to position [288, 0]
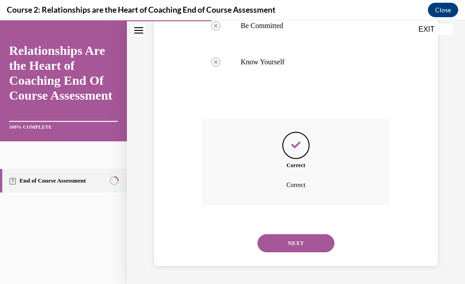
click at [307, 248] on button "NEXT" at bounding box center [295, 243] width 77 height 18
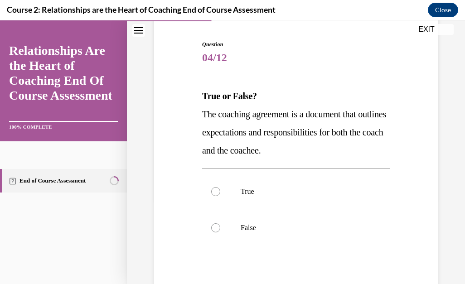
scroll to position [91, 0]
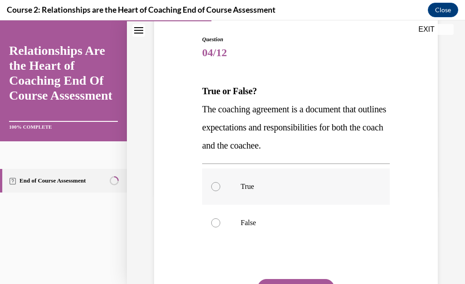
click at [213, 188] on div at bounding box center [215, 186] width 9 height 9
click at [213, 188] on input "True" at bounding box center [215, 186] width 9 height 9
radio input "true"
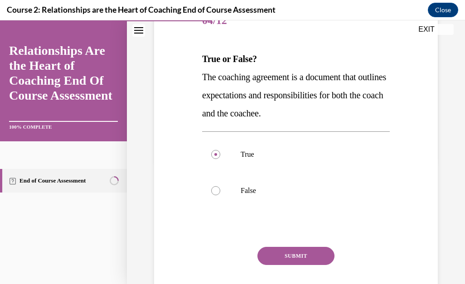
scroll to position [127, 0]
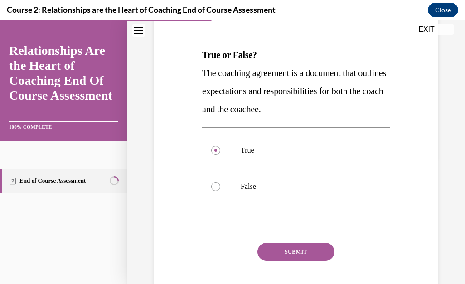
click at [318, 252] on button "SUBMIT" at bounding box center [295, 252] width 77 height 18
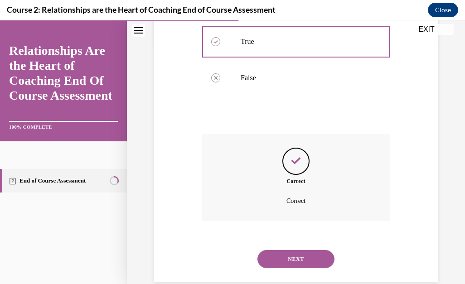
scroll to position [251, 0]
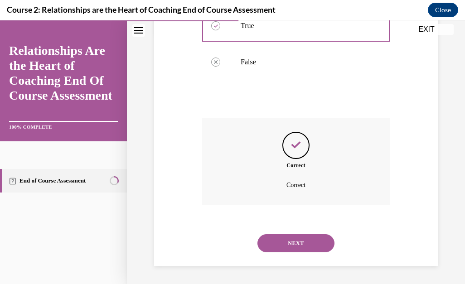
click at [307, 246] on button "NEXT" at bounding box center [295, 243] width 77 height 18
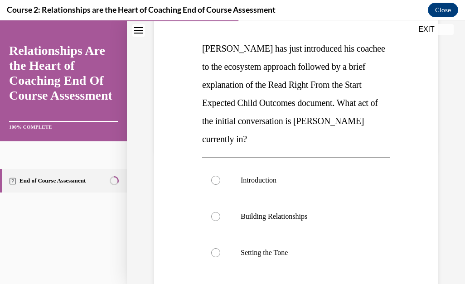
scroll to position [145, 0]
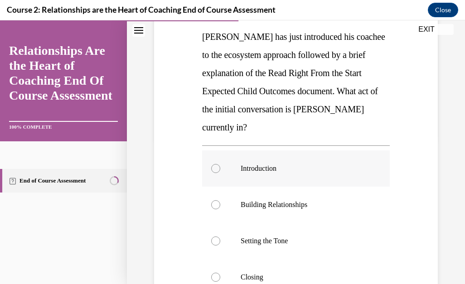
click at [215, 164] on div at bounding box center [215, 168] width 9 height 9
click at [215, 164] on input "Introduction" at bounding box center [215, 168] width 9 height 9
radio input "true"
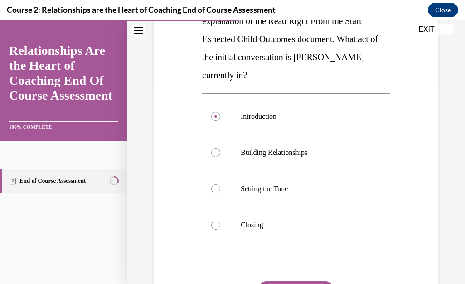
scroll to position [199, 0]
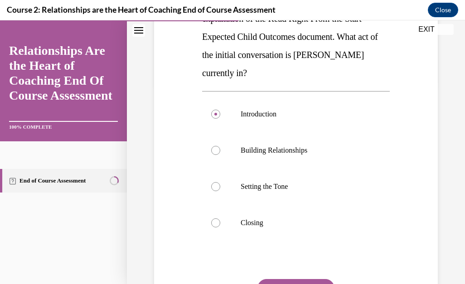
click at [321, 279] on button "SUBMIT" at bounding box center [295, 288] width 77 height 18
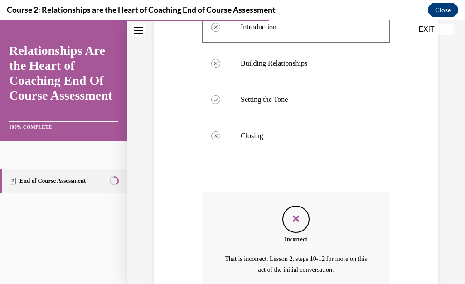
scroll to position [353, 0]
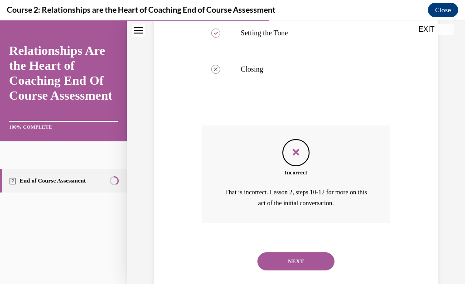
click at [307, 252] on button "NEXT" at bounding box center [295, 261] width 77 height 18
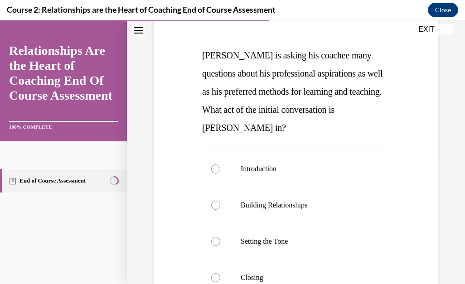
scroll to position [127, 0]
click at [212, 207] on div at bounding box center [215, 204] width 9 height 9
click at [212, 207] on input "Building Relationships" at bounding box center [215, 204] width 9 height 9
radio input "true"
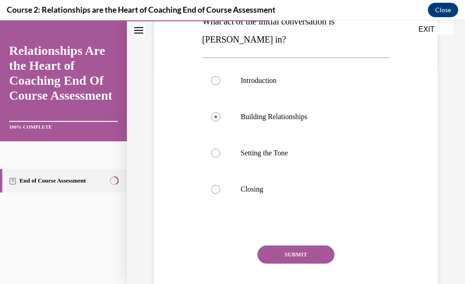
scroll to position [217, 0]
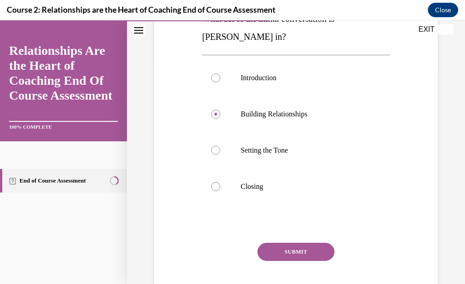
click at [315, 250] on button "SUBMIT" at bounding box center [295, 252] width 77 height 18
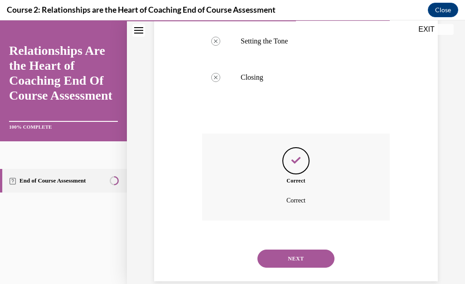
scroll to position [342, 0]
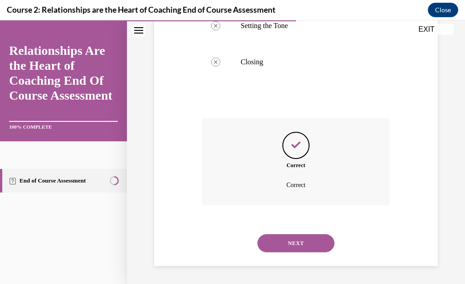
click at [315, 250] on button "NEXT" at bounding box center [295, 243] width 77 height 18
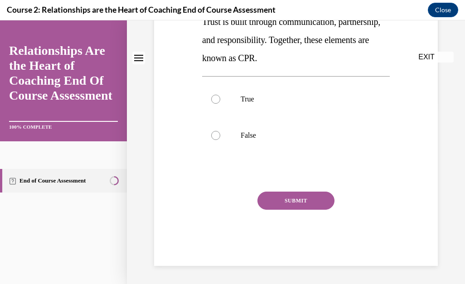
scroll to position [0, 0]
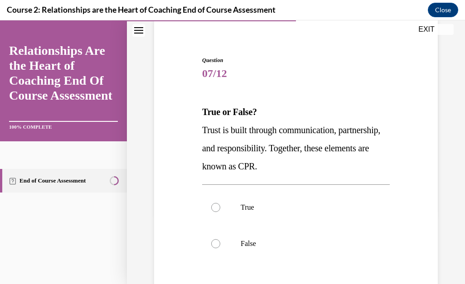
scroll to position [72, 0]
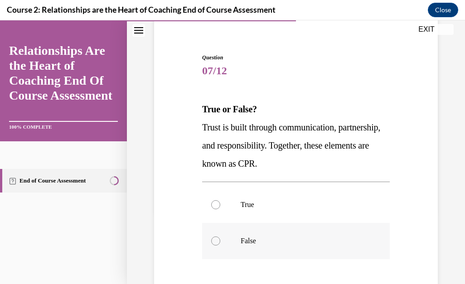
click at [216, 243] on div at bounding box center [215, 240] width 9 height 9
click at [216, 243] on input "False" at bounding box center [215, 240] width 9 height 9
radio input "true"
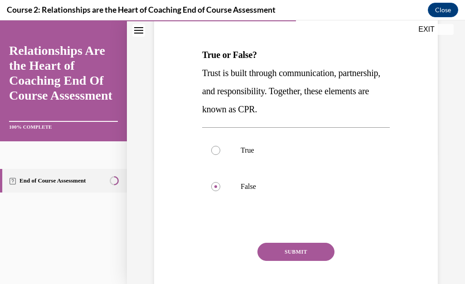
scroll to position [145, 0]
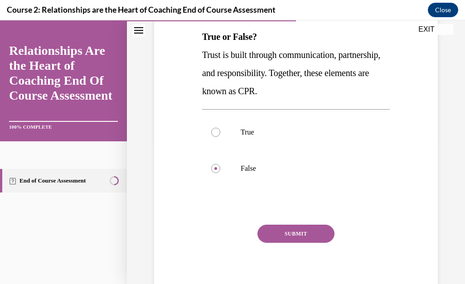
click at [315, 229] on button "SUBMIT" at bounding box center [295, 234] width 77 height 18
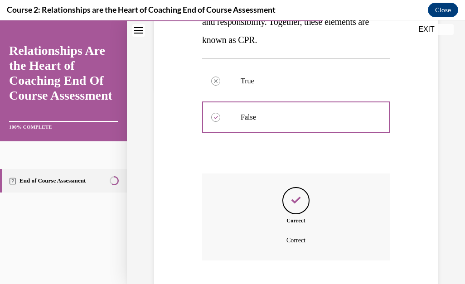
scroll to position [251, 0]
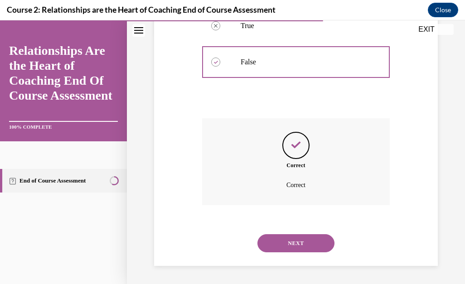
click at [312, 238] on button "NEXT" at bounding box center [295, 243] width 77 height 18
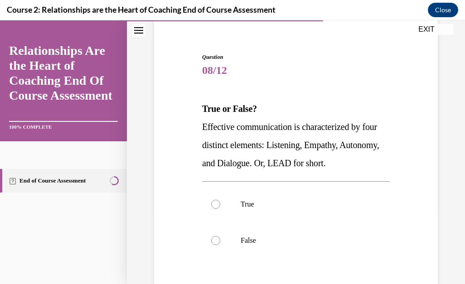
scroll to position [91, 0]
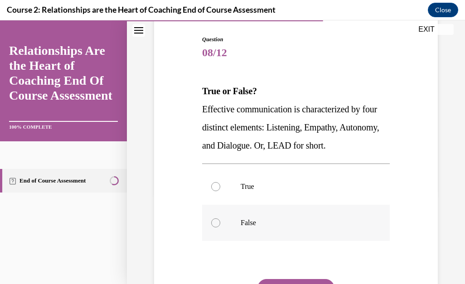
click at [215, 223] on div at bounding box center [215, 222] width 9 height 9
click at [215, 223] on input "False" at bounding box center [215, 222] width 9 height 9
radio input "true"
click at [315, 279] on div "Question 08/12 True or False? Effective communication is characterized by four …" at bounding box center [296, 194] width 188 height 318
click at [315, 281] on button "SUBMIT" at bounding box center [295, 288] width 77 height 18
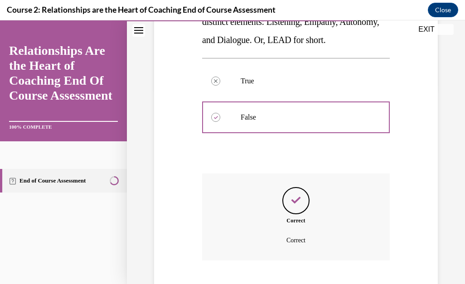
scroll to position [251, 0]
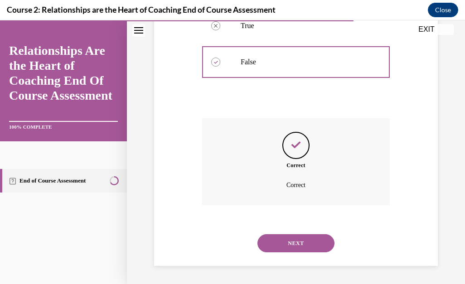
click at [305, 239] on button "NEXT" at bounding box center [295, 243] width 77 height 18
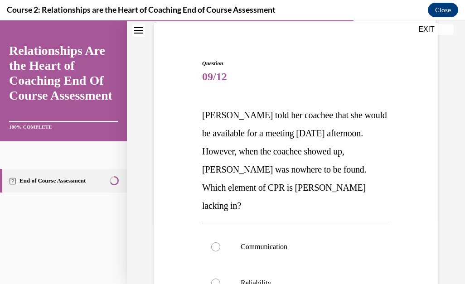
scroll to position [91, 0]
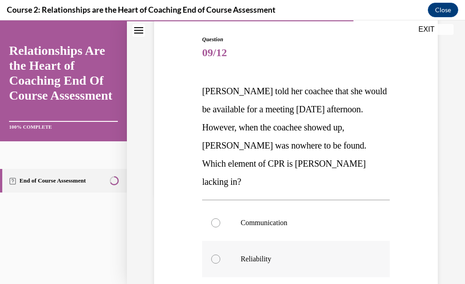
click at [216, 255] on div at bounding box center [215, 259] width 9 height 9
click at [216, 255] on input "Reliability" at bounding box center [215, 259] width 9 height 9
radio input "true"
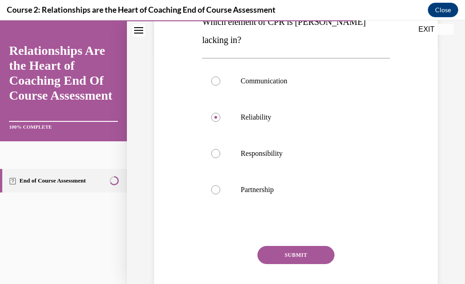
scroll to position [236, 0]
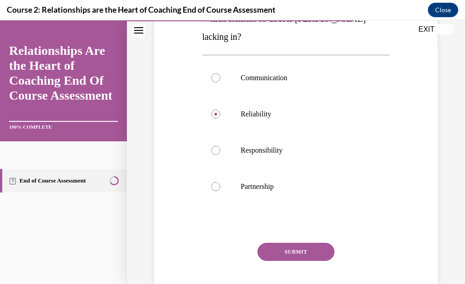
click at [307, 243] on button "SUBMIT" at bounding box center [295, 252] width 77 height 18
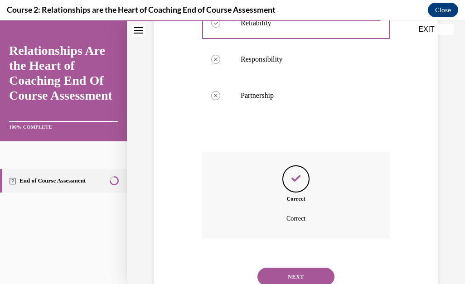
scroll to position [342, 0]
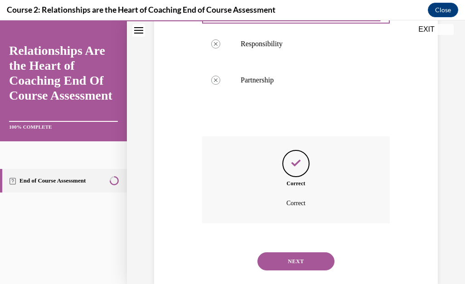
click at [305, 252] on button "NEXT" at bounding box center [295, 261] width 77 height 18
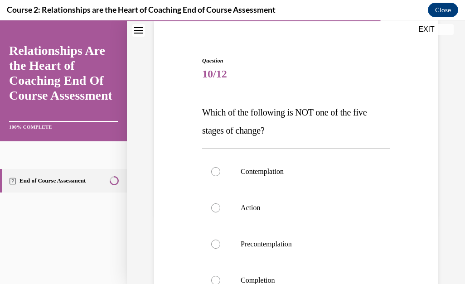
scroll to position [72, 0]
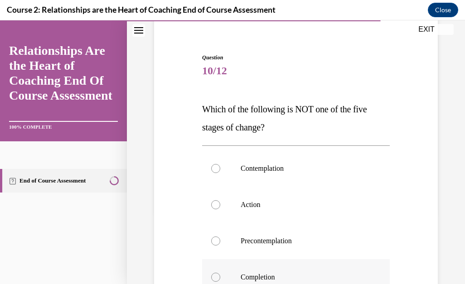
click at [215, 277] on div at bounding box center [215, 277] width 9 height 9
click at [215, 277] on input "Completion" at bounding box center [215, 277] width 9 height 9
radio input "true"
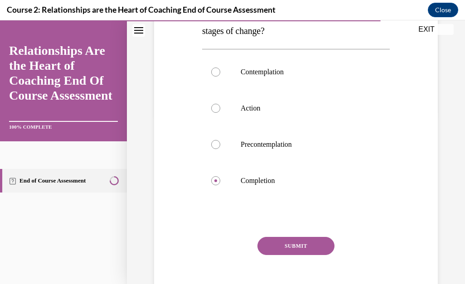
scroll to position [181, 0]
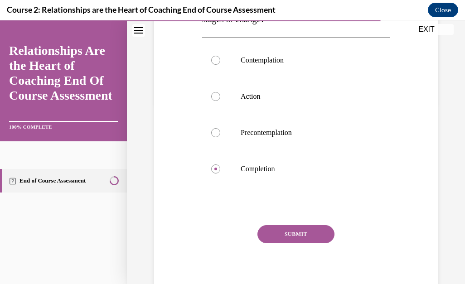
click at [297, 235] on button "SUBMIT" at bounding box center [295, 234] width 77 height 18
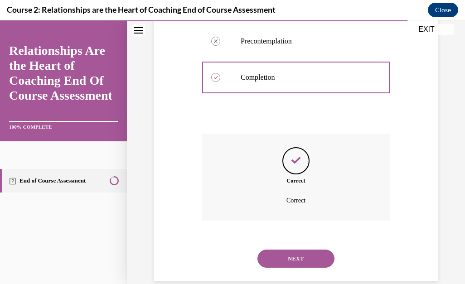
scroll to position [288, 0]
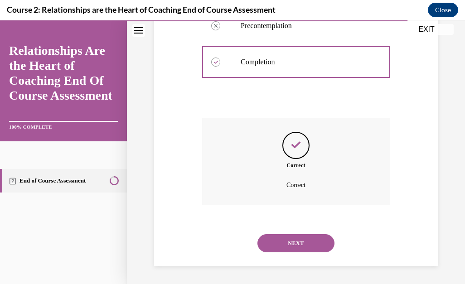
click at [299, 243] on button "NEXT" at bounding box center [295, 243] width 77 height 18
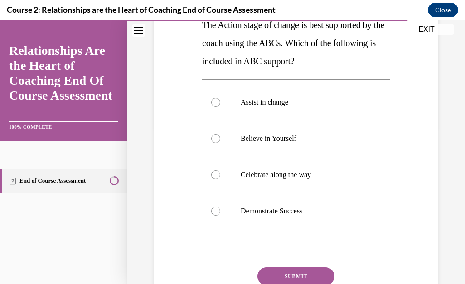
scroll to position [232, 0]
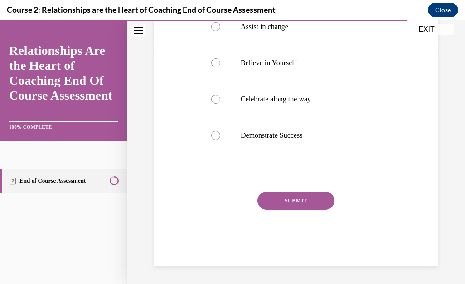
click at [420, 234] on div "Question 11/12 The Action stage of change is best supported by the coach using …" at bounding box center [296, 66] width 288 height 400
drag, startPoint x: 309, startPoint y: 47, endPoint x: 214, endPoint y: 98, distance: 107.8
click at [214, 98] on div "Assist in change Believe in Yourself Celebrate along the way Demonstrate Success" at bounding box center [296, 81] width 188 height 145
click at [214, 98] on div at bounding box center [215, 99] width 9 height 9
click at [214, 98] on input "Celebrate along the way" at bounding box center [215, 99] width 9 height 9
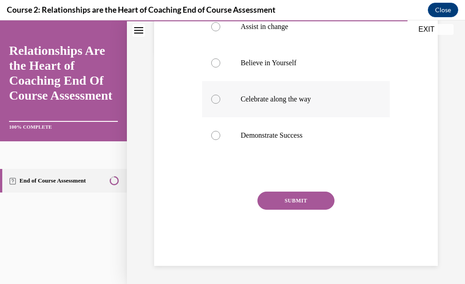
radio input "true"
click at [292, 198] on button "SUBMIT" at bounding box center [295, 201] width 77 height 18
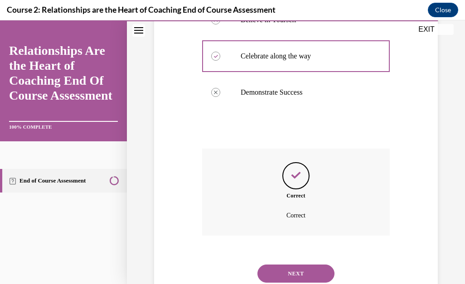
scroll to position [306, 0]
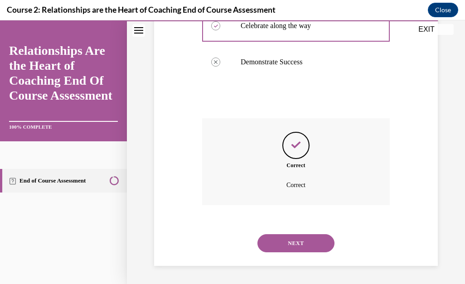
click at [306, 237] on button "NEXT" at bounding box center [295, 243] width 77 height 18
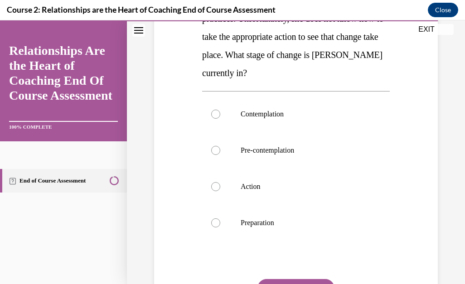
scroll to position [217, 0]
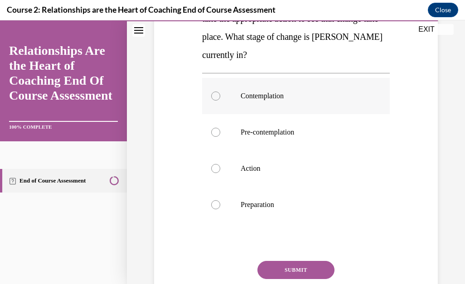
click at [213, 96] on div at bounding box center [215, 96] width 9 height 9
click at [213, 96] on input "Contemplation" at bounding box center [215, 96] width 9 height 9
radio input "true"
click at [294, 273] on button "SUBMIT" at bounding box center [295, 270] width 77 height 18
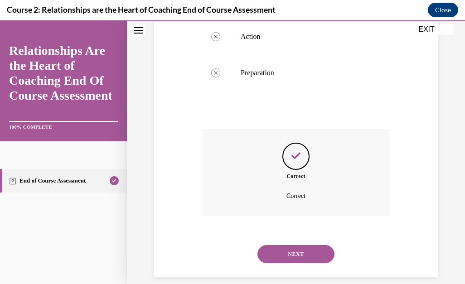
scroll to position [360, 0]
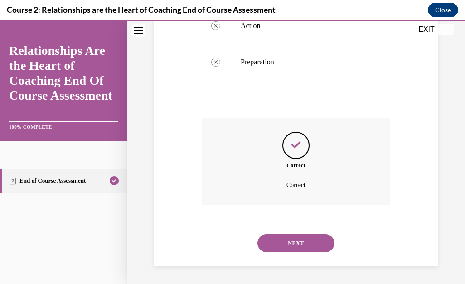
click at [305, 243] on button "NEXT" at bounding box center [295, 243] width 77 height 18
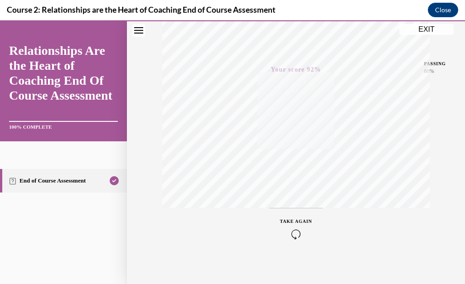
scroll to position [201, 0]
click at [437, 28] on button "EXIT" at bounding box center [426, 29] width 54 height 11
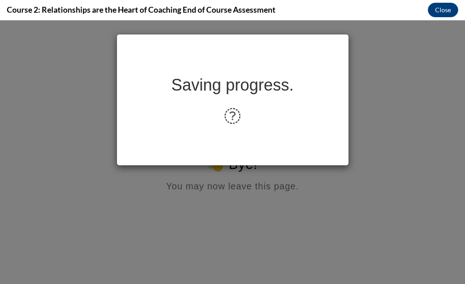
scroll to position [0, 0]
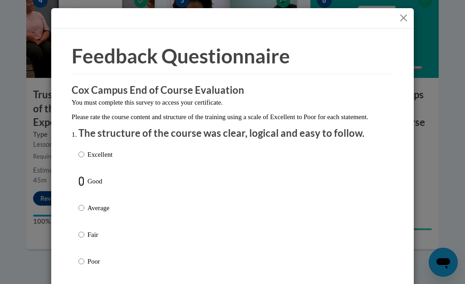
click at [78, 186] on input "Good" at bounding box center [81, 181] width 6 height 10
radio input "true"
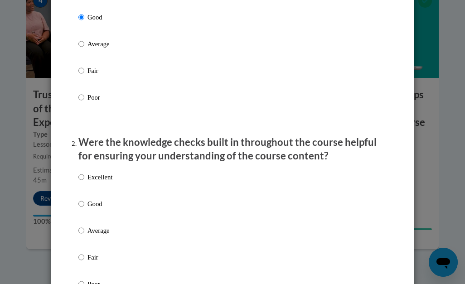
scroll to position [169, 0]
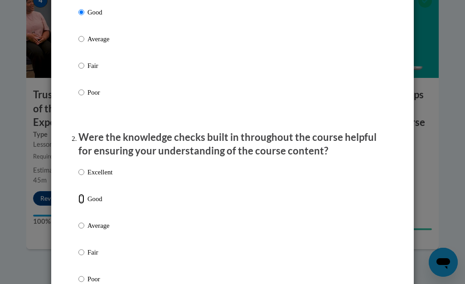
click at [80, 204] on input "Good" at bounding box center [81, 199] width 6 height 10
radio input "true"
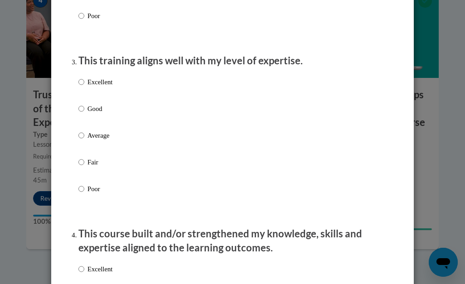
scroll to position [435, 0]
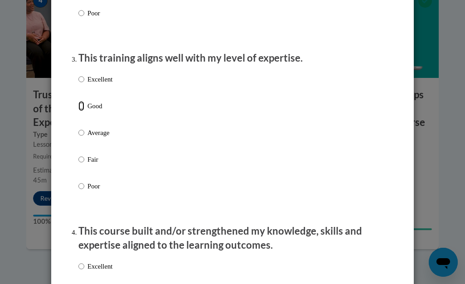
click at [79, 111] on input "Good" at bounding box center [81, 106] width 6 height 10
radio input "true"
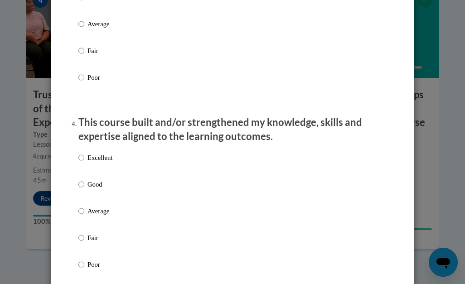
scroll to position [562, 0]
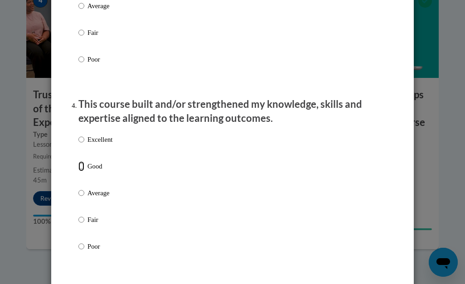
click at [78, 171] on input "Good" at bounding box center [81, 166] width 6 height 10
radio input "true"
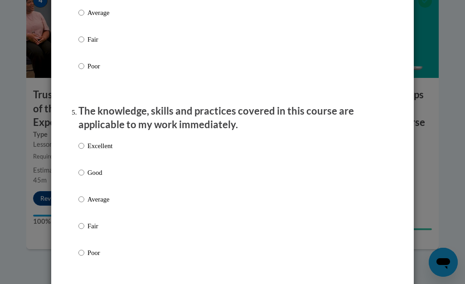
scroll to position [743, 0]
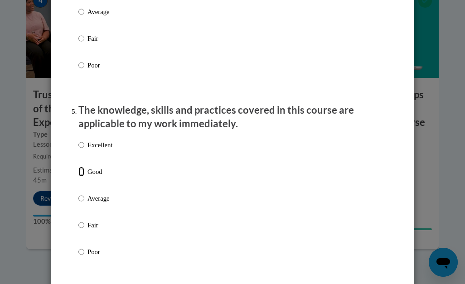
click at [78, 177] on input "Good" at bounding box center [81, 172] width 6 height 10
radio input "true"
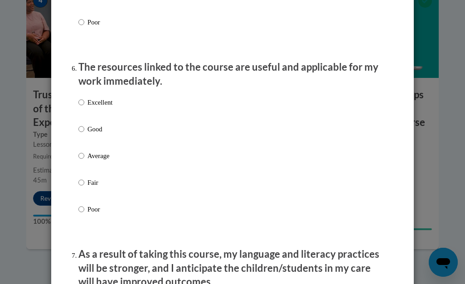
scroll to position [990, 0]
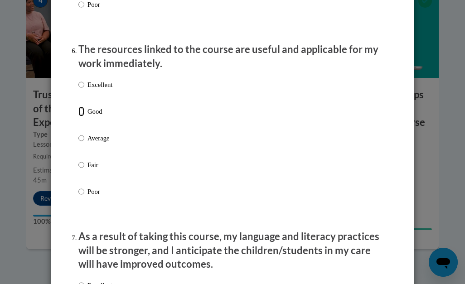
click at [80, 116] on input "Good" at bounding box center [81, 111] width 6 height 10
radio input "true"
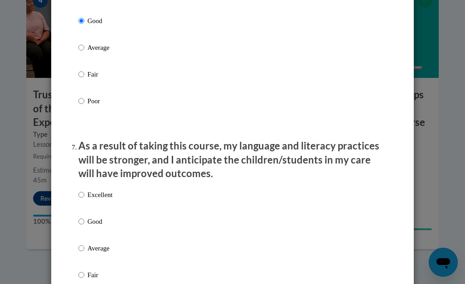
scroll to position [1099, 0]
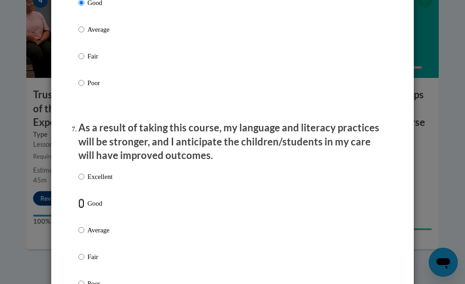
click at [79, 208] on input "Good" at bounding box center [81, 203] width 6 height 10
radio input "true"
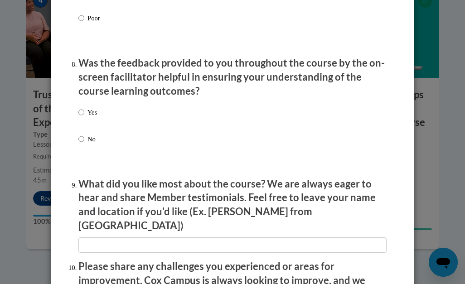
scroll to position [1371, 0]
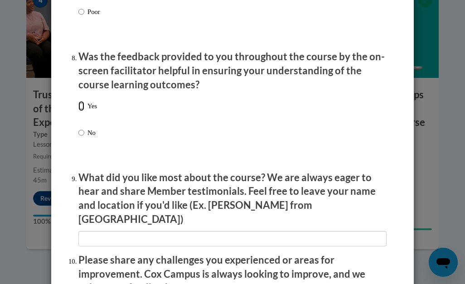
click at [78, 111] on input "Yes" at bounding box center [81, 106] width 6 height 10
radio input "true"
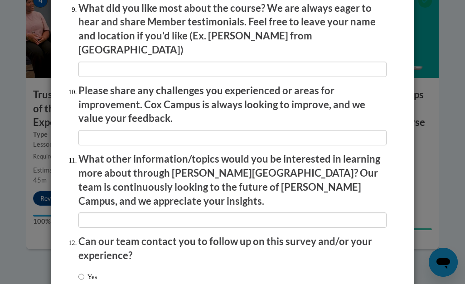
scroll to position [1598, 0]
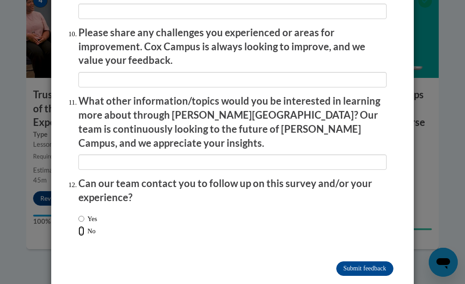
click at [79, 226] on input "No" at bounding box center [81, 231] width 6 height 10
radio input "true"
click at [349, 261] on input "Submit feedback" at bounding box center [364, 268] width 57 height 14
